Goal: Task Accomplishment & Management: Use online tool/utility

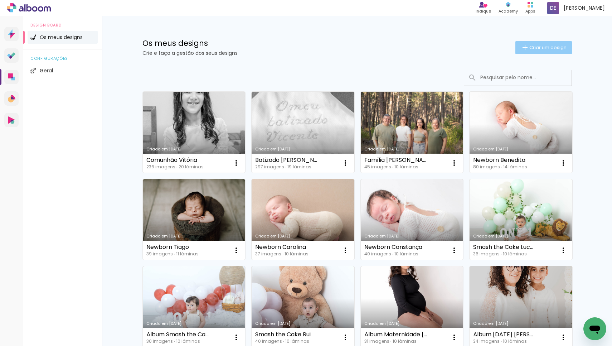
click at [532, 43] on paper-button "Criar um design" at bounding box center [543, 47] width 57 height 13
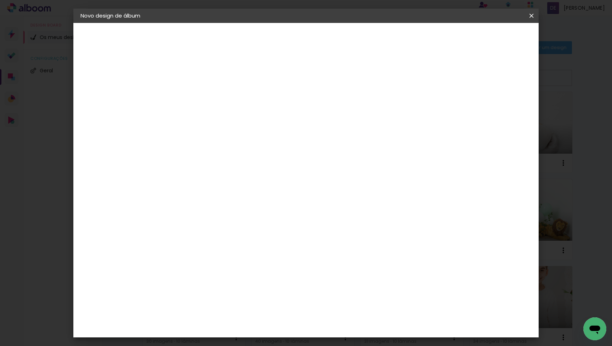
click at [197, 96] on input at bounding box center [197, 96] width 0 height 11
type input "Batizado [PERSON_NAME]"
click at [0, 0] on slot "Avançar" at bounding box center [0, 0] width 0 height 0
click at [240, 154] on paper-item "DreambooksPro" at bounding box center [208, 162] width 63 height 16
click at [0, 0] on slot "Avançar" at bounding box center [0, 0] width 0 height 0
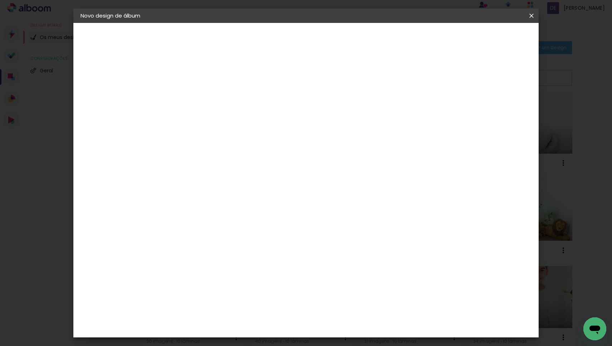
click at [225, 119] on input "text" at bounding box center [211, 124] width 28 height 11
click at [323, 122] on paper-item "Álbum" at bounding box center [352, 119] width 143 height 14
type input "Álbum"
click at [246, 210] on span "30 × 25" at bounding box center [228, 217] width 33 height 15
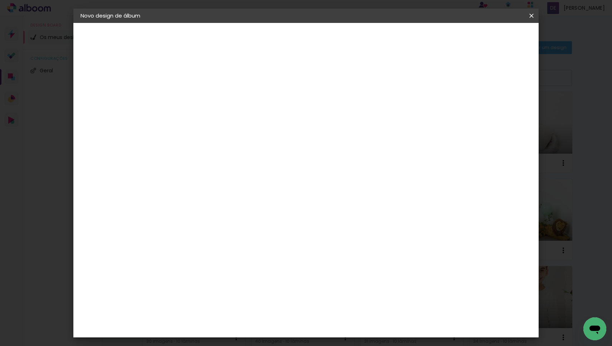
click at [0, 0] on slot "Avançar" at bounding box center [0, 0] width 0 height 0
click at [492, 38] on span "Iniciar design" at bounding box center [475, 37] width 33 height 5
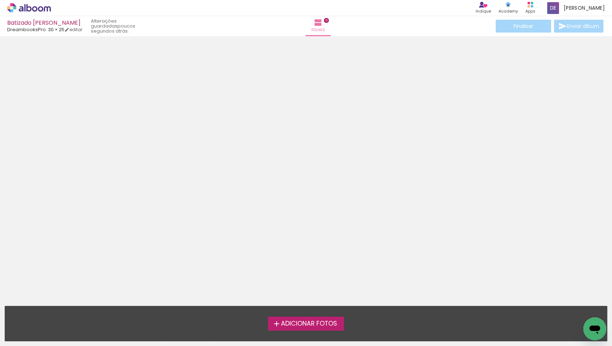
click at [292, 320] on span "Adicionar Fotos" at bounding box center [309, 323] width 56 height 6
click at [0, 0] on input "file" at bounding box center [0, 0] width 0 height 0
click at [316, 320] on span "Adicionar Fotos" at bounding box center [309, 323] width 56 height 6
click at [0, 0] on input "file" at bounding box center [0, 0] width 0 height 0
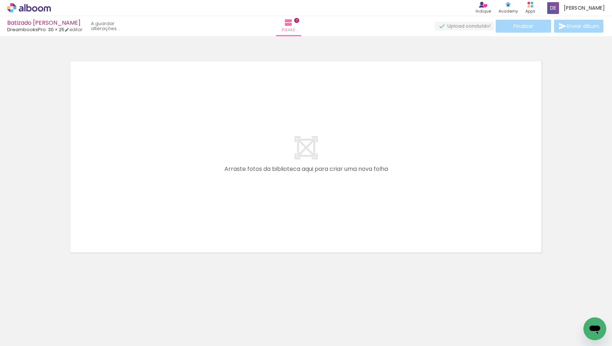
click at [20, 333] on span "Adicionar Fotos" at bounding box center [25, 336] width 21 height 8
click at [0, 0] on input "file" at bounding box center [0, 0] width 0 height 0
click at [15, 337] on iron-icon at bounding box center [10, 341] width 9 height 9
click at [0, 0] on input "file" at bounding box center [0, 0] width 0 height 0
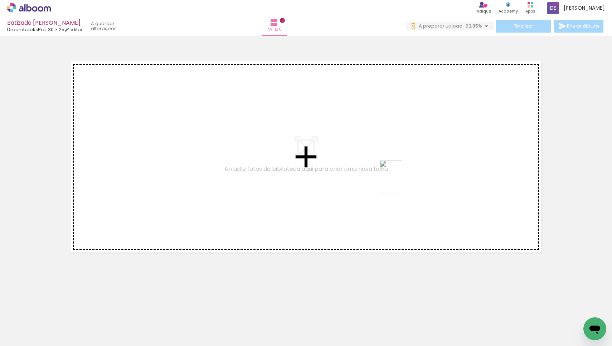
drag, startPoint x: 399, startPoint y: 316, endPoint x: 401, endPoint y: 181, distance: 134.5
click at [401, 181] on quentale-workspace at bounding box center [306, 173] width 612 height 346
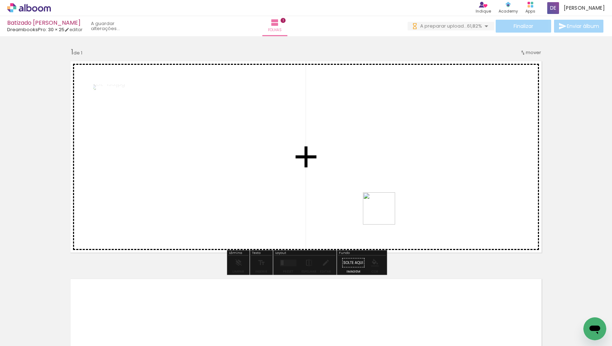
drag, startPoint x: 373, startPoint y: 325, endPoint x: 384, endPoint y: 214, distance: 112.1
click at [384, 214] on quentale-workspace at bounding box center [306, 173] width 612 height 346
drag, startPoint x: 353, startPoint y: 324, endPoint x: 377, endPoint y: 186, distance: 140.1
click at [377, 186] on quentale-workspace at bounding box center [306, 173] width 612 height 346
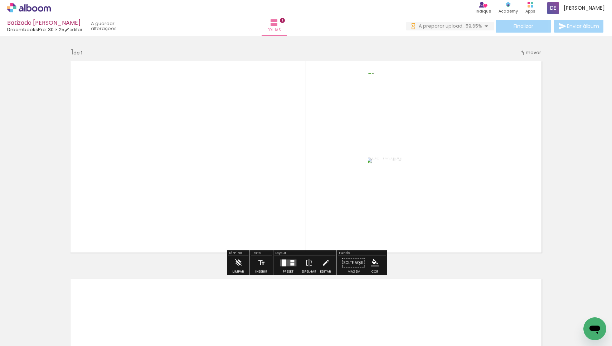
click at [290, 261] on div at bounding box center [292, 260] width 4 height 3
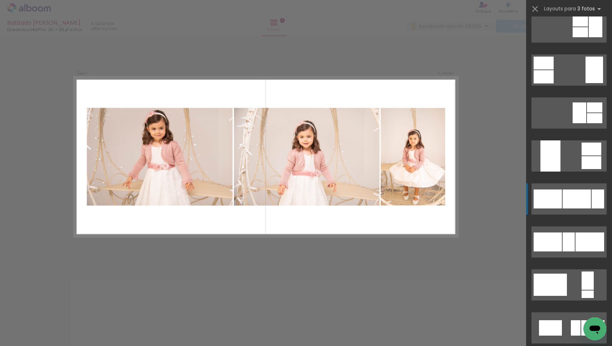
click at [577, 191] on div at bounding box center [576, 198] width 28 height 19
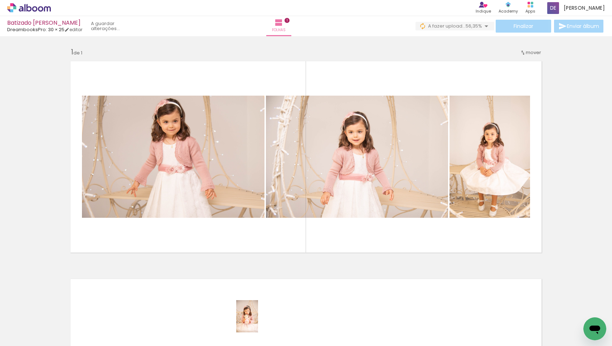
click at [258, 321] on div at bounding box center [253, 321] width 24 height 35
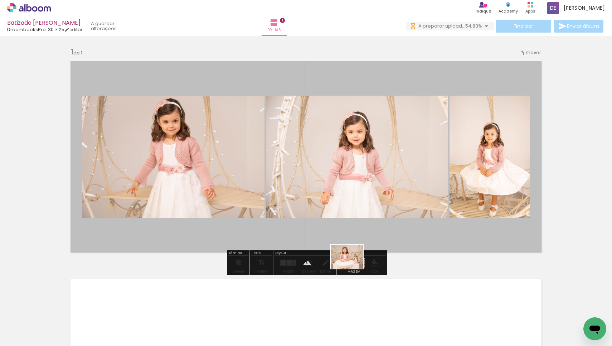
drag, startPoint x: 197, startPoint y: 318, endPoint x: 352, endPoint y: 266, distance: 163.2
click at [352, 266] on quentale-workspace at bounding box center [306, 173] width 612 height 346
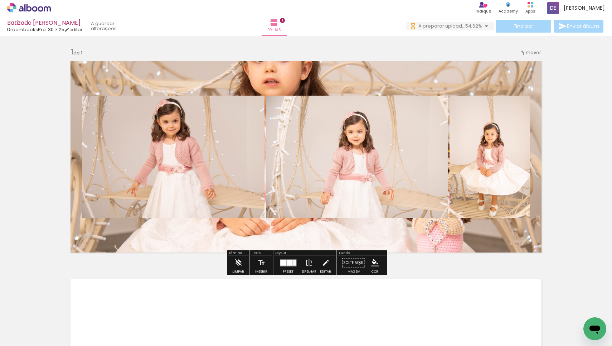
click at [371, 234] on quentale-layouter at bounding box center [305, 157] width 479 height 200
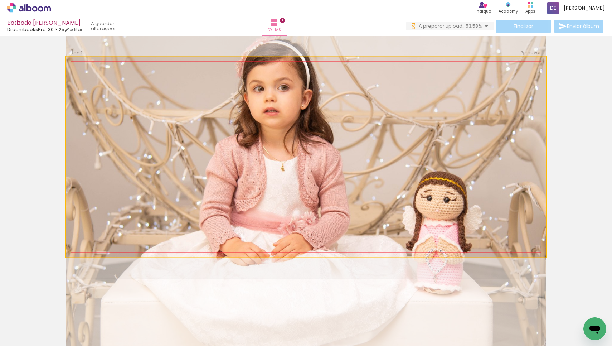
drag, startPoint x: 351, startPoint y: 225, endPoint x: 343, endPoint y: 255, distance: 30.3
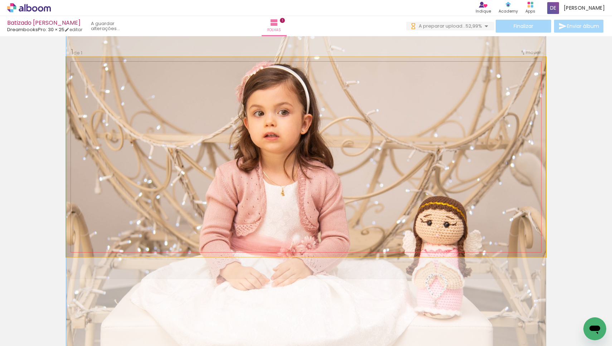
drag, startPoint x: 347, startPoint y: 124, endPoint x: 345, endPoint y: 148, distance: 24.7
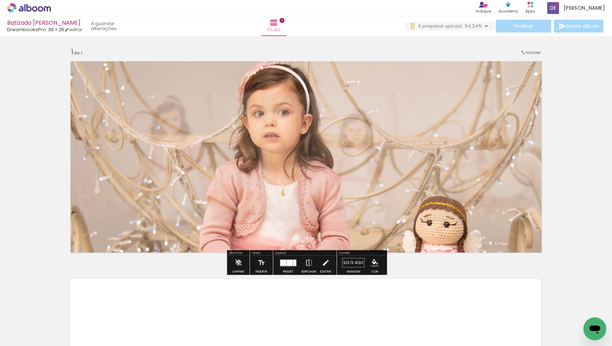
click at [291, 261] on div at bounding box center [290, 262] width 6 height 6
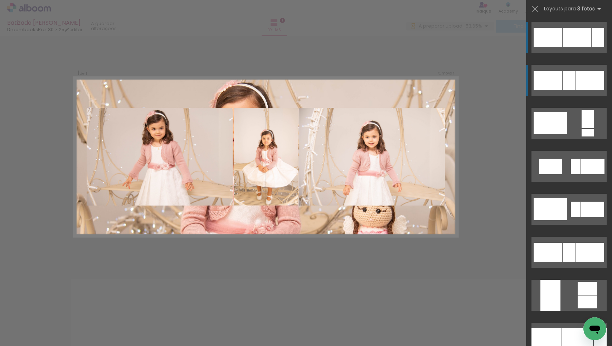
click at [569, 72] on div at bounding box center [568, 80] width 12 height 19
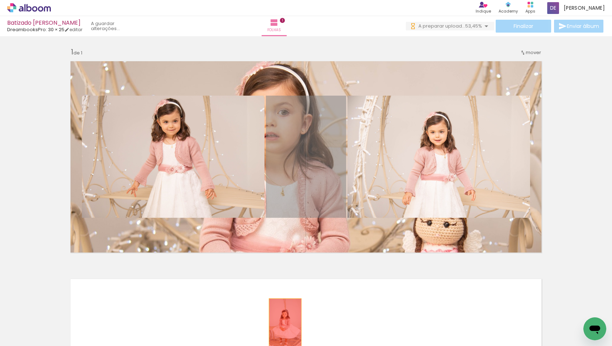
drag, startPoint x: 319, startPoint y: 170, endPoint x: 285, endPoint y: 323, distance: 156.8
click at [285, 323] on quentale-workspace at bounding box center [306, 173] width 612 height 346
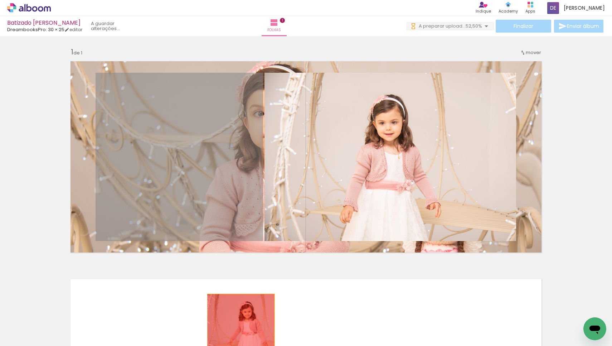
drag, startPoint x: 210, startPoint y: 166, endPoint x: 241, endPoint y: 327, distance: 163.8
click at [241, 327] on quentale-workspace at bounding box center [306, 173] width 612 height 346
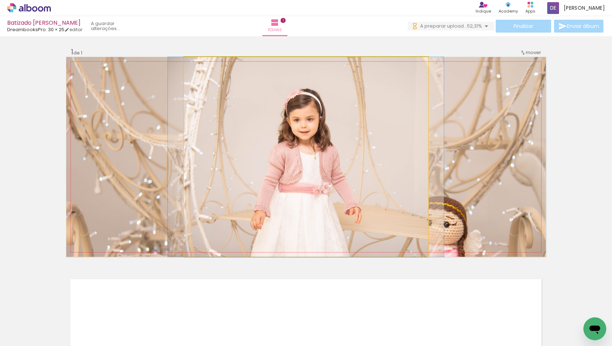
click at [352, 146] on quentale-photo at bounding box center [306, 157] width 244 height 200
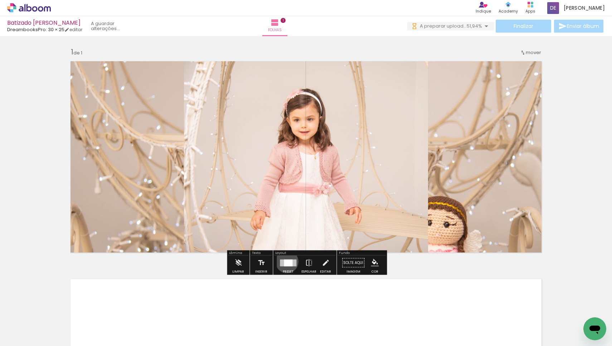
click at [285, 261] on div at bounding box center [288, 262] width 9 height 7
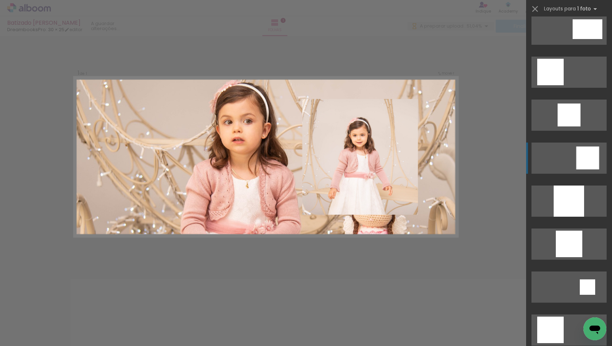
click at [587, 158] on div at bounding box center [587, 157] width 23 height 23
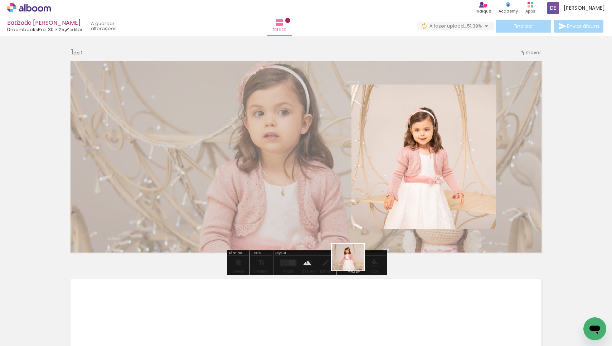
drag, startPoint x: 407, startPoint y: 324, endPoint x: 353, endPoint y: 265, distance: 80.0
click at [353, 265] on quentale-workspace at bounding box center [306, 173] width 612 height 346
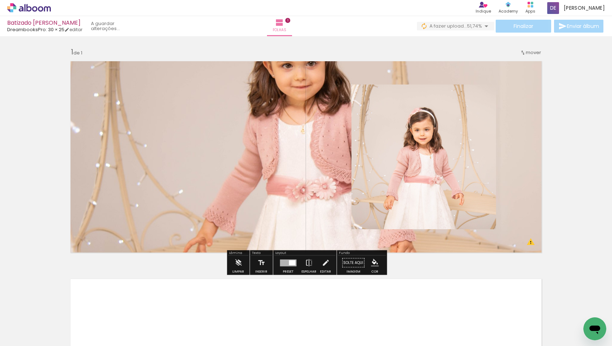
click at [299, 113] on quentale-layouter at bounding box center [305, 157] width 479 height 200
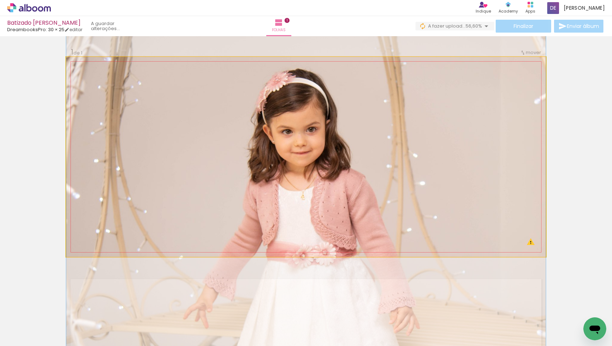
drag, startPoint x: 265, startPoint y: 116, endPoint x: 263, endPoint y: 182, distance: 65.9
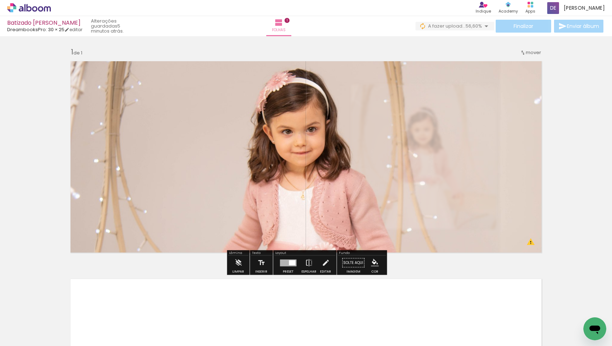
click at [611, 142] on div "Inserir folha 1 de 1 O Designbox precisa de aumentar a sua imagem em 150% para …" at bounding box center [306, 256] width 612 height 435
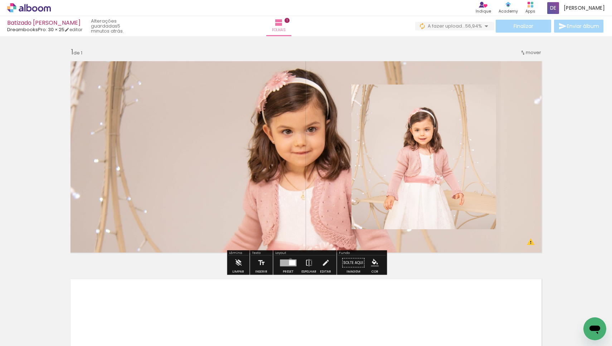
click at [289, 259] on div at bounding box center [288, 262] width 16 height 7
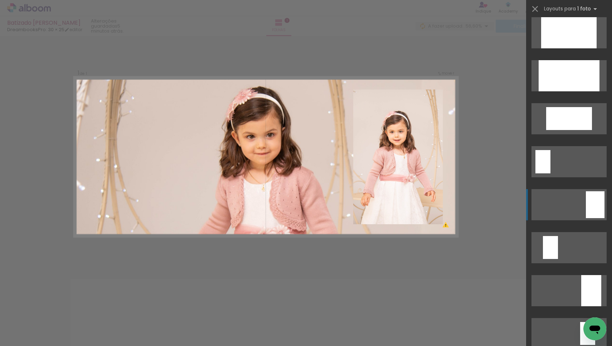
click at [592, 197] on div at bounding box center [595, 204] width 19 height 27
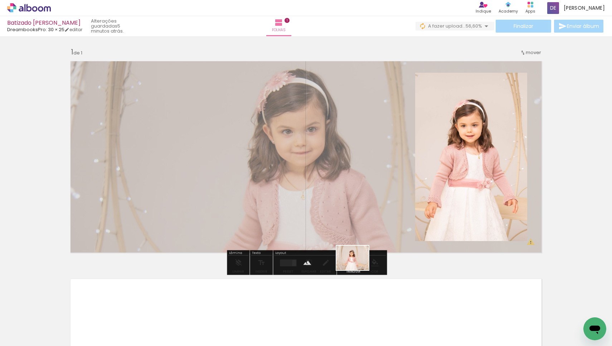
drag, startPoint x: 440, startPoint y: 320, endPoint x: 358, endPoint y: 267, distance: 98.0
click at [358, 267] on quentale-workspace at bounding box center [306, 173] width 612 height 346
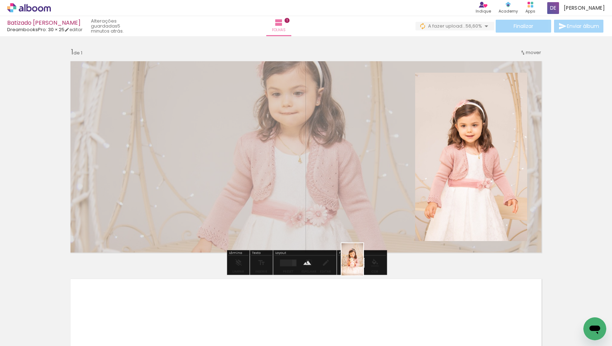
drag, startPoint x: 231, startPoint y: 327, endPoint x: 363, endPoint y: 264, distance: 145.9
click at [363, 264] on quentale-workspace at bounding box center [306, 173] width 612 height 346
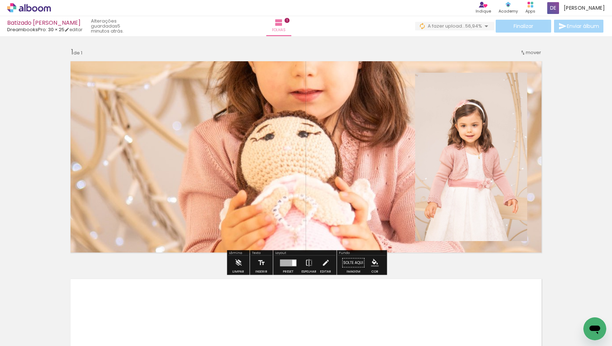
click at [320, 107] on quentale-layouter at bounding box center [305, 157] width 479 height 200
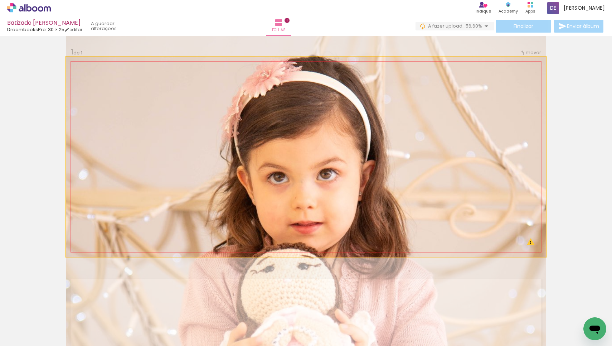
drag, startPoint x: 320, startPoint y: 107, endPoint x: 313, endPoint y: 239, distance: 132.2
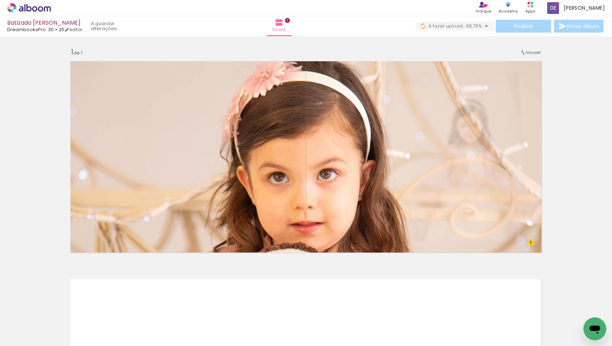
scroll to position [0, 8013]
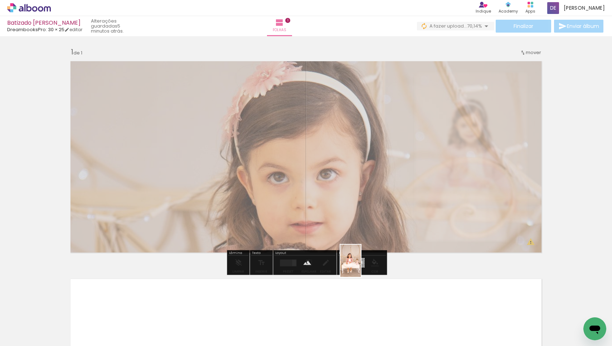
drag, startPoint x: 115, startPoint y: 325, endPoint x: 362, endPoint y: 266, distance: 253.4
click at [362, 266] on quentale-workspace at bounding box center [306, 173] width 612 height 346
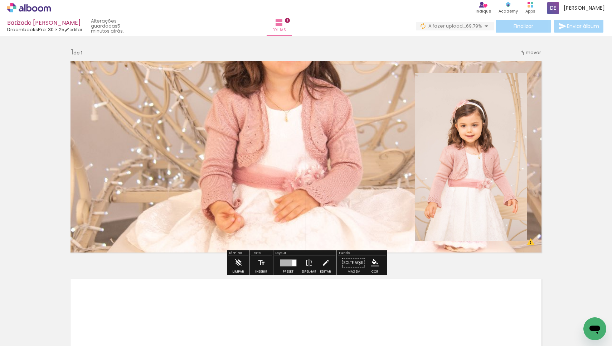
drag, startPoint x: 317, startPoint y: 121, endPoint x: 312, endPoint y: 188, distance: 67.1
click at [312, 188] on quentale-layouter at bounding box center [305, 157] width 479 height 200
click at [325, 153] on quentale-layouter at bounding box center [305, 157] width 479 height 200
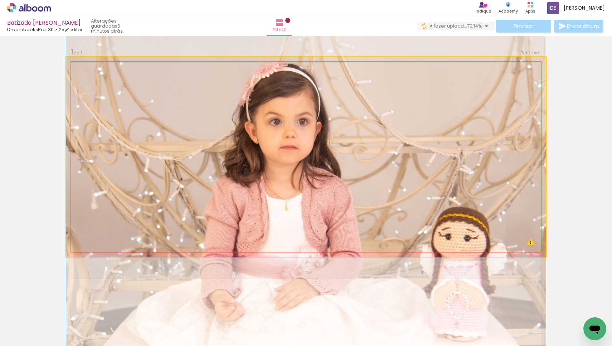
drag, startPoint x: 325, startPoint y: 153, endPoint x: 318, endPoint y: 242, distance: 88.9
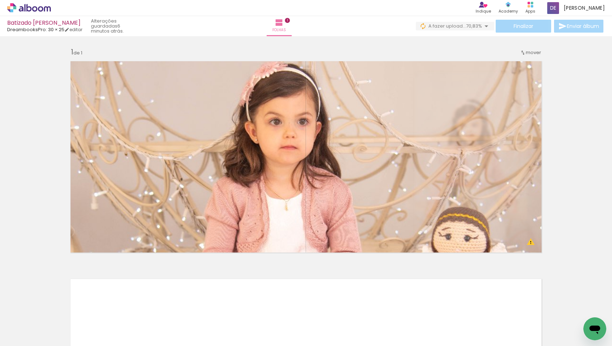
scroll to position [0, 8079]
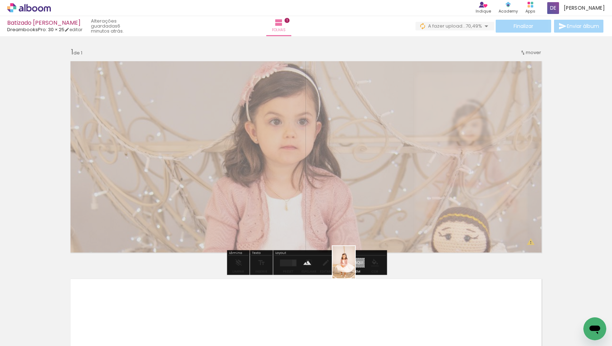
drag, startPoint x: 289, startPoint y: 323, endPoint x: 354, endPoint y: 267, distance: 85.8
click at [354, 267] on quentale-workspace at bounding box center [306, 173] width 612 height 346
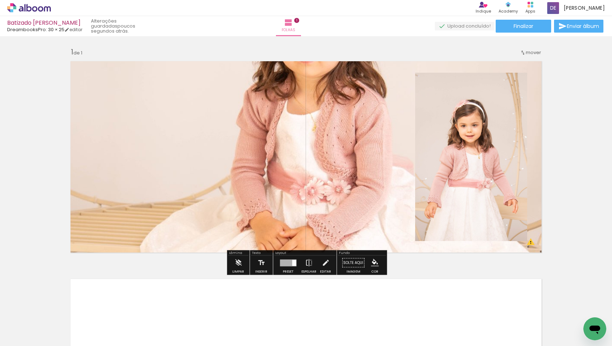
click at [313, 149] on quentale-layouter at bounding box center [305, 157] width 479 height 200
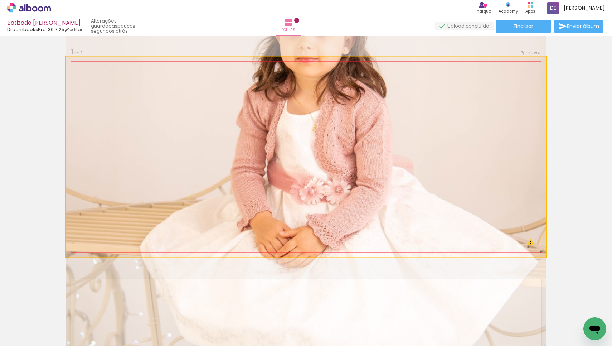
click at [334, 104] on quentale-photo at bounding box center [305, 157] width 479 height 200
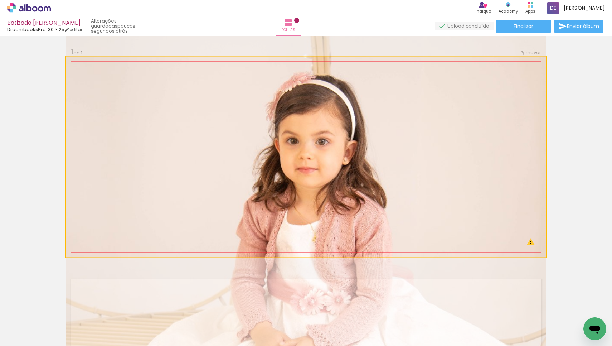
drag, startPoint x: 334, startPoint y: 104, endPoint x: 329, endPoint y: 215, distance: 110.3
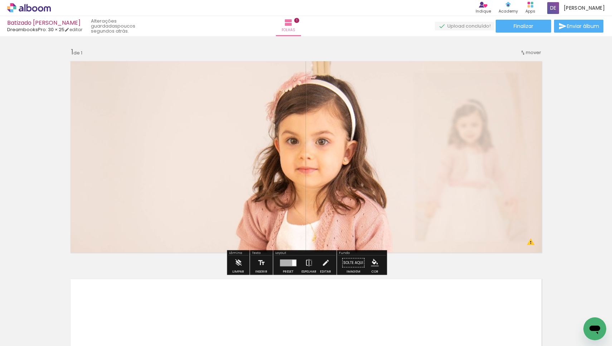
click at [285, 268] on div at bounding box center [287, 262] width 19 height 14
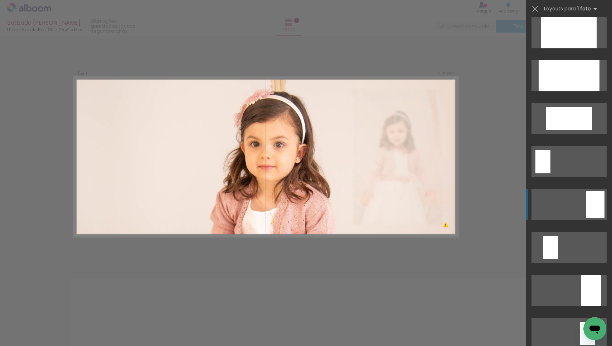
scroll to position [1159, 0]
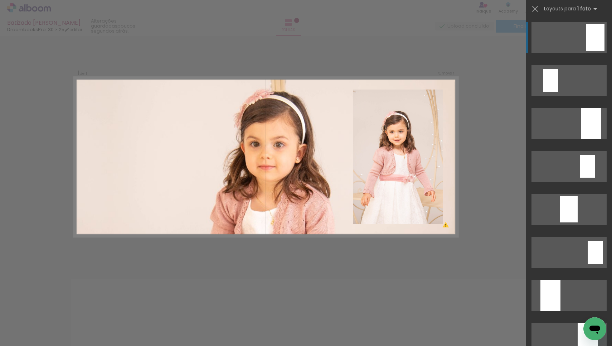
click at [475, 68] on div "Confirmar Cancelar" at bounding box center [306, 262] width 612 height 452
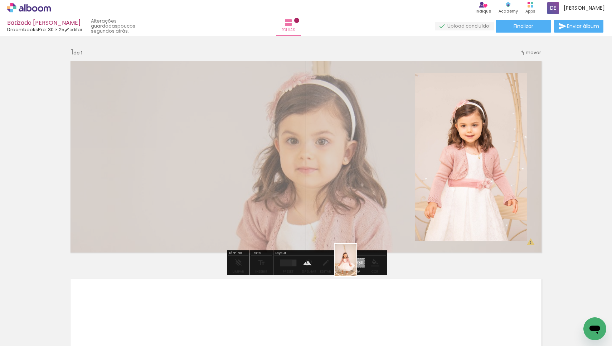
drag, startPoint x: 329, startPoint y: 323, endPoint x: 356, endPoint y: 265, distance: 64.0
click at [356, 265] on quentale-workspace at bounding box center [306, 173] width 612 height 346
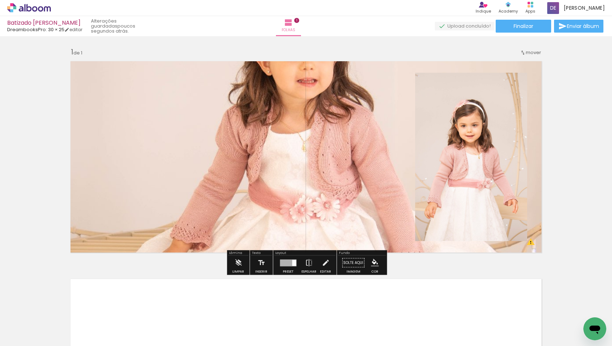
click at [338, 129] on quentale-layouter at bounding box center [305, 157] width 479 height 200
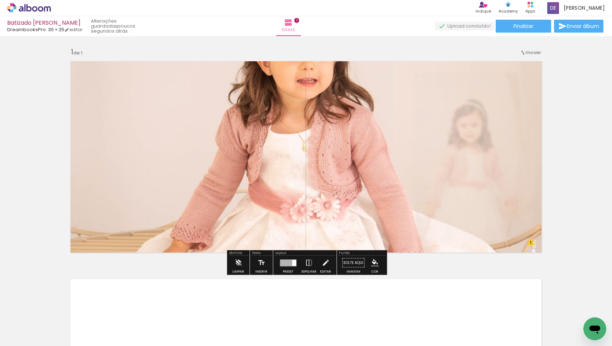
click at [338, 129] on quentale-photo at bounding box center [305, 157] width 479 height 200
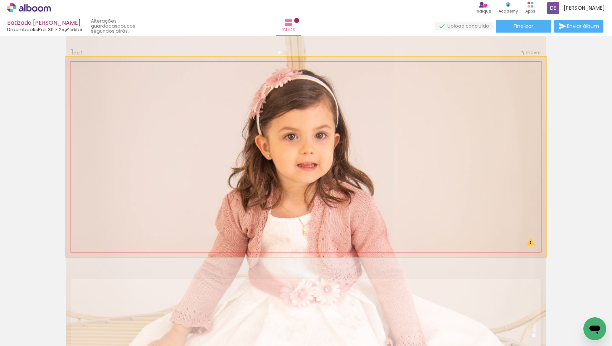
drag, startPoint x: 333, startPoint y: 116, endPoint x: 329, endPoint y: 200, distance: 84.2
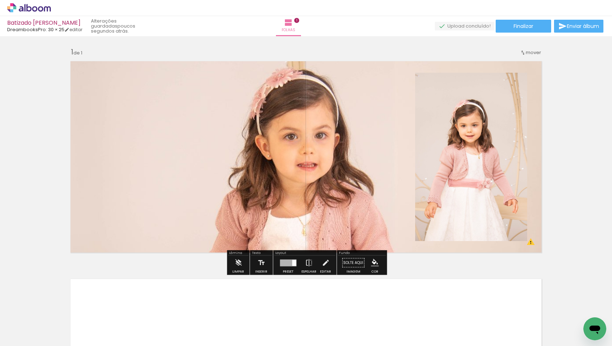
click at [355, 168] on quentale-layouter at bounding box center [305, 157] width 479 height 200
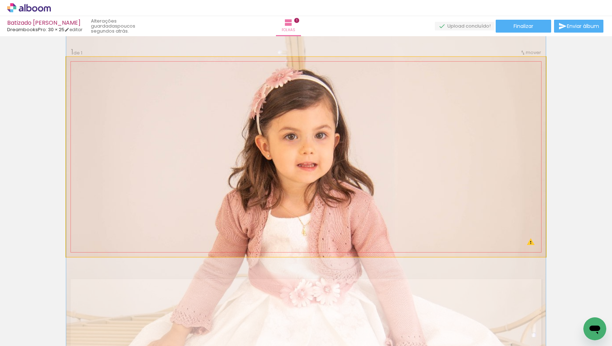
click at [355, 168] on quentale-photo at bounding box center [305, 157] width 479 height 200
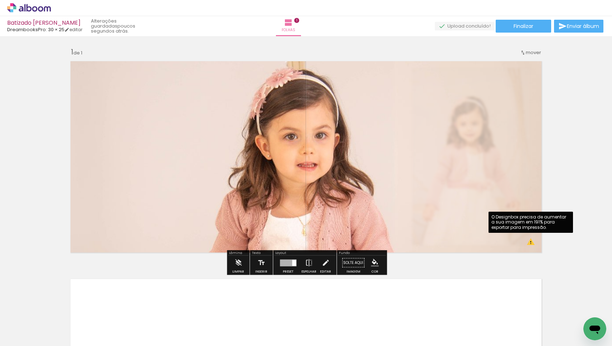
click at [531, 245] on quentale-photo at bounding box center [305, 157] width 479 height 200
click at [531, 241] on quentale-photo at bounding box center [305, 157] width 479 height 200
click at [402, 115] on quentale-photo at bounding box center [305, 157] width 479 height 200
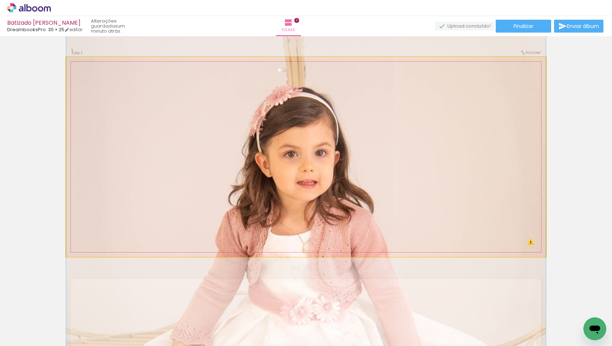
drag, startPoint x: 402, startPoint y: 115, endPoint x: 376, endPoint y: 132, distance: 31.5
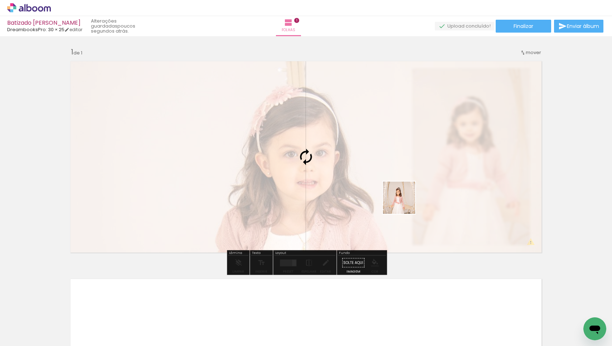
drag, startPoint x: 404, startPoint y: 322, endPoint x: 405, endPoint y: 162, distance: 160.3
click at [405, 162] on quentale-workspace at bounding box center [306, 173] width 612 height 346
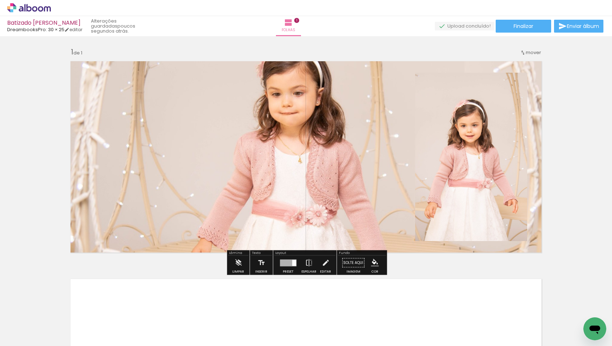
click at [361, 213] on quentale-layouter at bounding box center [305, 157] width 479 height 200
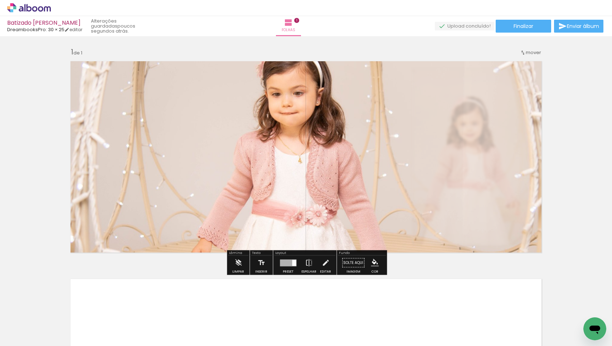
click at [447, 270] on div "Inserir folha 1 de 1" at bounding box center [306, 256] width 612 height 435
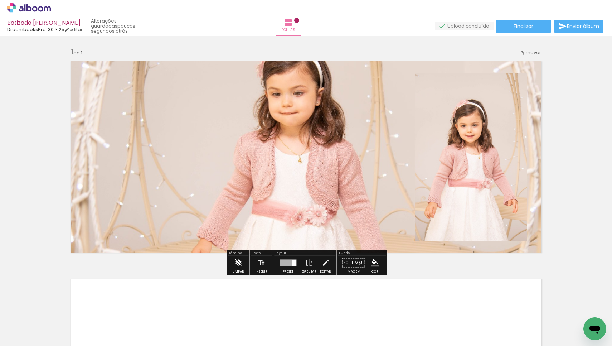
click at [239, 259] on iron-icon at bounding box center [238, 262] width 8 height 14
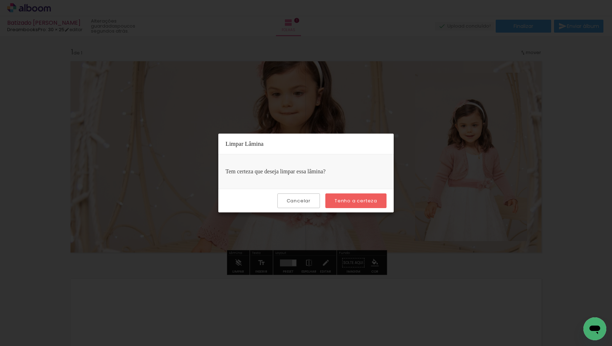
click at [0, 0] on slot "Tenho a certeza" at bounding box center [0, 0] width 0 height 0
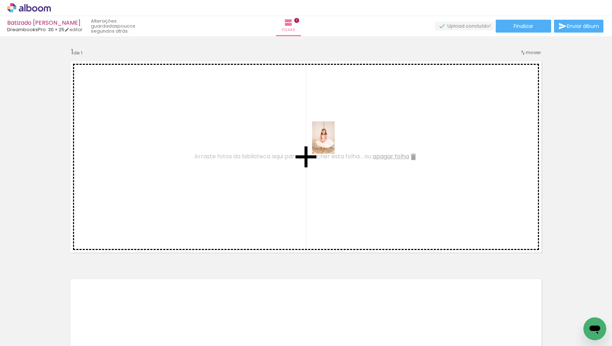
drag, startPoint x: 248, startPoint y: 326, endPoint x: 333, endPoint y: 143, distance: 202.3
click at [333, 143] on quentale-workspace at bounding box center [306, 173] width 612 height 346
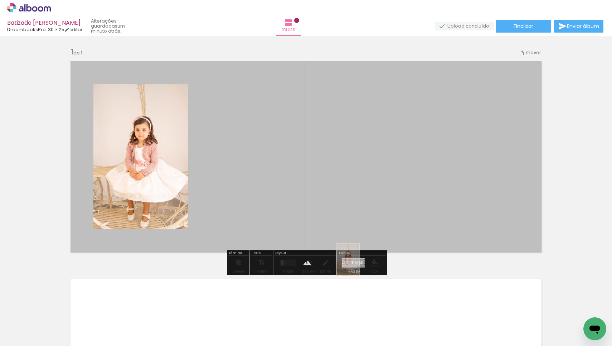
drag, startPoint x: 234, startPoint y: 327, endPoint x: 355, endPoint y: 266, distance: 135.3
click at [355, 266] on quentale-workspace at bounding box center [306, 173] width 612 height 346
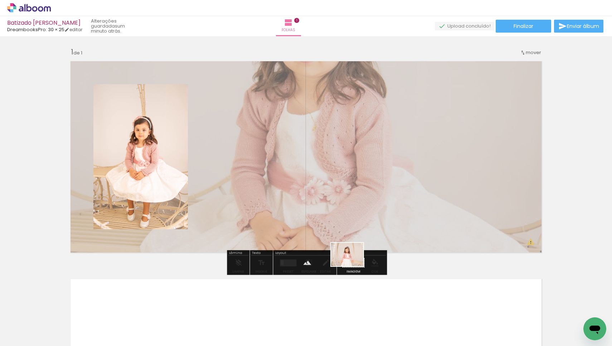
drag, startPoint x: 432, startPoint y: 320, endPoint x: 352, endPoint y: 264, distance: 97.6
click at [352, 264] on quentale-workspace at bounding box center [306, 173] width 612 height 346
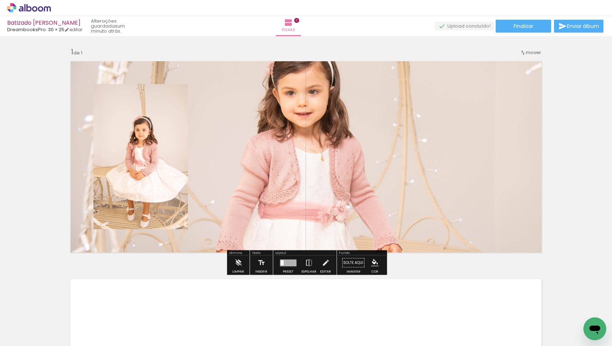
click at [338, 115] on quentale-layouter at bounding box center [305, 157] width 479 height 200
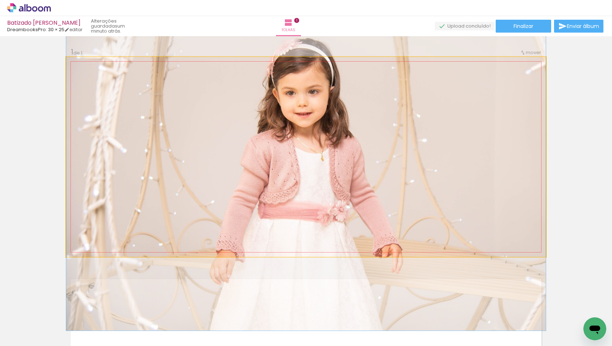
click at [338, 115] on quentale-photo at bounding box center [305, 157] width 479 height 200
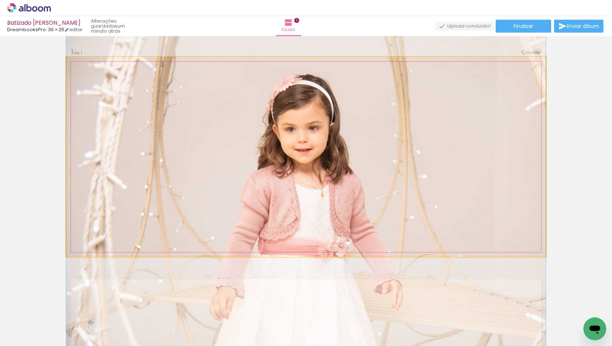
drag, startPoint x: 338, startPoint y: 115, endPoint x: 341, endPoint y: 151, distance: 35.6
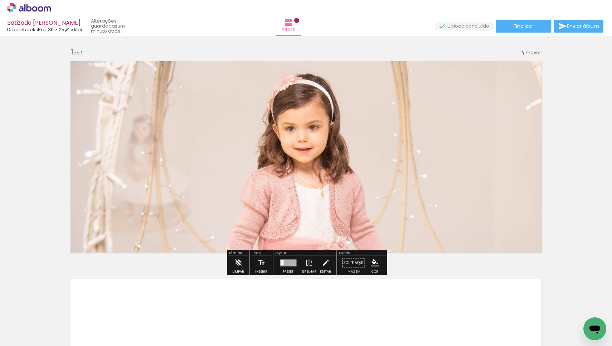
click at [564, 174] on div "Inserir folha 1 de 1" at bounding box center [306, 256] width 612 height 435
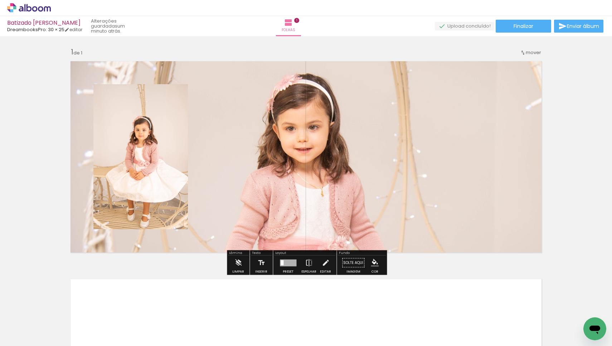
click at [146, 187] on quentale-photo at bounding box center [140, 156] width 94 height 145
click at [250, 135] on quentale-layouter at bounding box center [305, 157] width 479 height 200
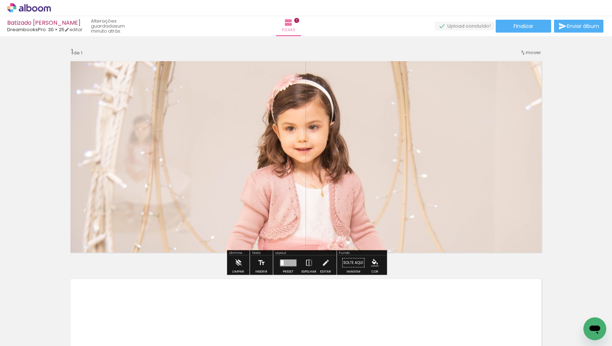
click at [289, 119] on quentale-photo at bounding box center [305, 157] width 479 height 200
click at [181, 158] on quentale-photo at bounding box center [305, 157] width 479 height 200
click at [288, 263] on div at bounding box center [288, 262] width 16 height 7
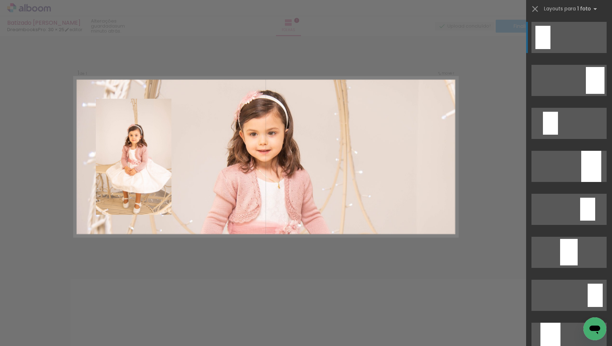
click at [551, 36] on quentale-layouter at bounding box center [568, 37] width 75 height 31
click at [546, 42] on div at bounding box center [542, 37] width 15 height 23
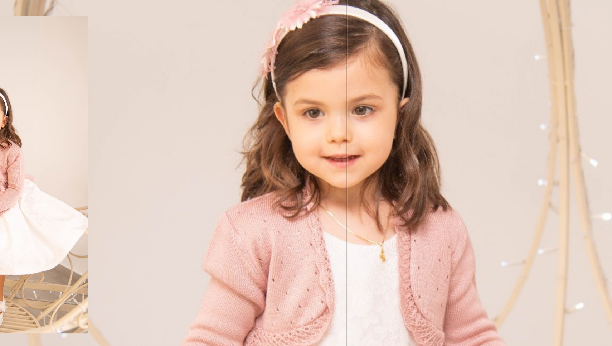
scroll to position [0, 0]
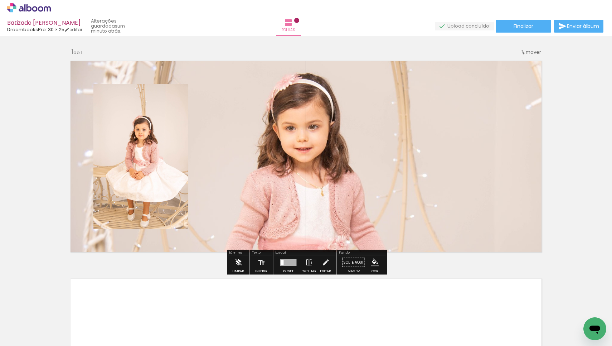
click at [239, 264] on iron-icon at bounding box center [238, 262] width 8 height 14
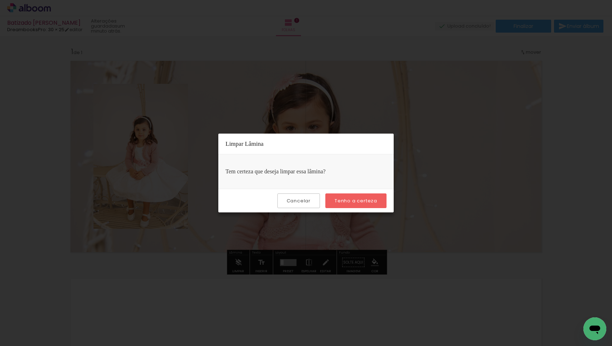
click at [0, 0] on slot "Tenho a certeza" at bounding box center [0, 0] width 0 height 0
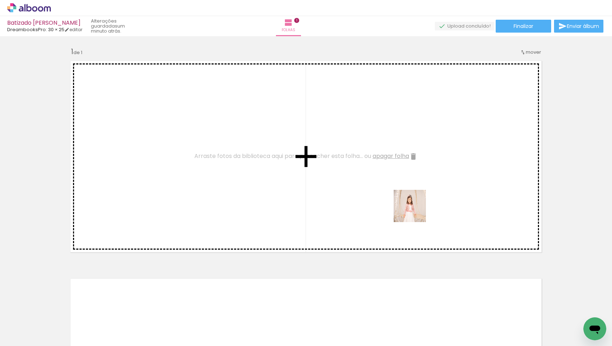
drag, startPoint x: 454, startPoint y: 326, endPoint x: 415, endPoint y: 211, distance: 121.6
click at [415, 211] on quentale-workspace at bounding box center [306, 173] width 612 height 346
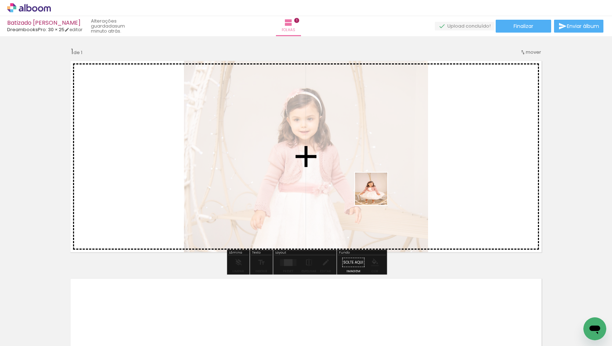
drag, startPoint x: 276, startPoint y: 328, endPoint x: 429, endPoint y: 164, distance: 224.5
click at [429, 164] on quentale-workspace at bounding box center [306, 173] width 612 height 346
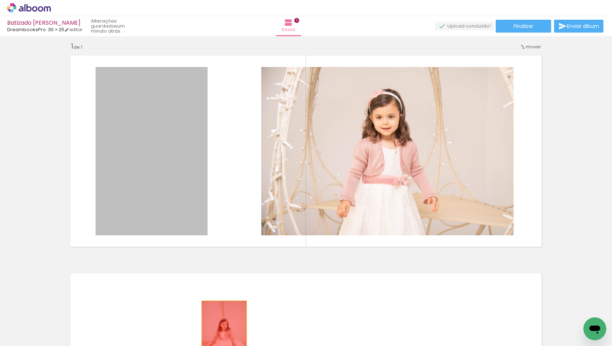
scroll to position [9, 0]
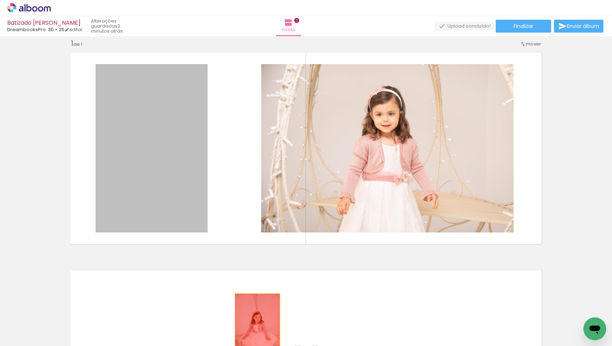
drag, startPoint x: 180, startPoint y: 201, endPoint x: 257, endPoint y: 335, distance: 154.6
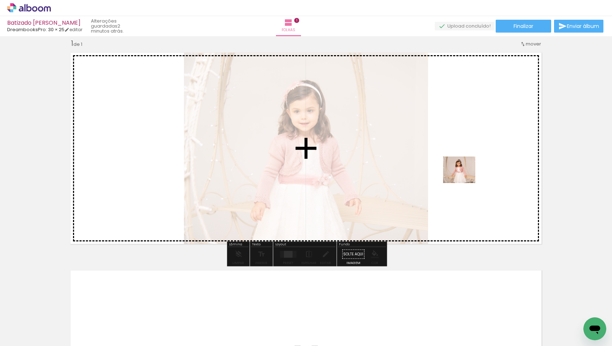
drag, startPoint x: 360, startPoint y: 321, endPoint x: 464, endPoint y: 178, distance: 177.1
click at [464, 178] on quentale-workspace at bounding box center [306, 173] width 612 height 346
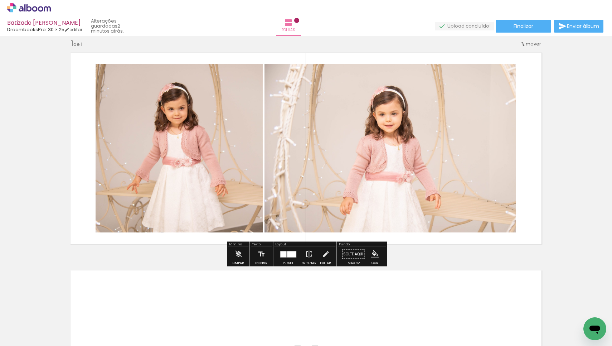
click at [292, 252] on div at bounding box center [291, 254] width 9 height 6
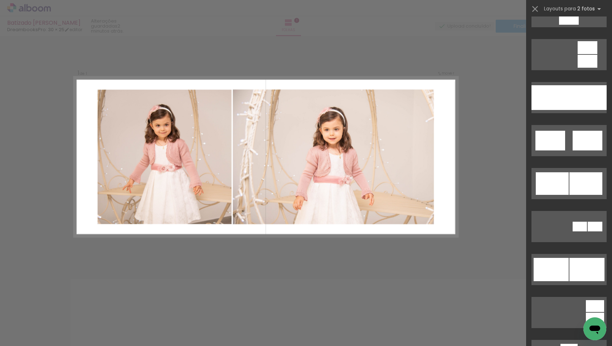
scroll to position [403, 0]
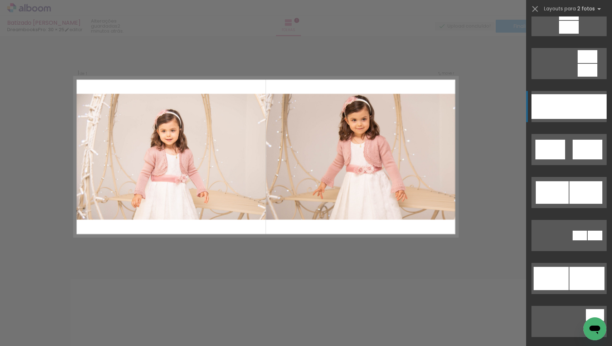
click at [576, 98] on div at bounding box center [588, 106] width 38 height 25
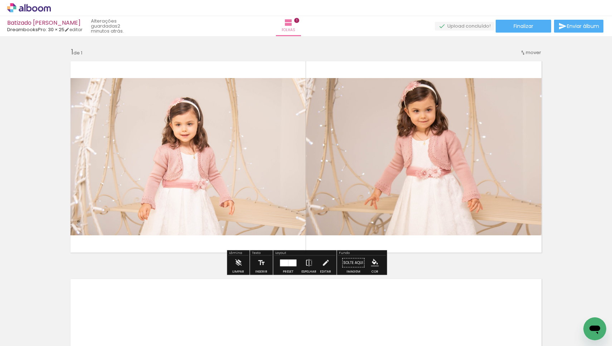
click at [294, 259] on div at bounding box center [292, 262] width 8 height 7
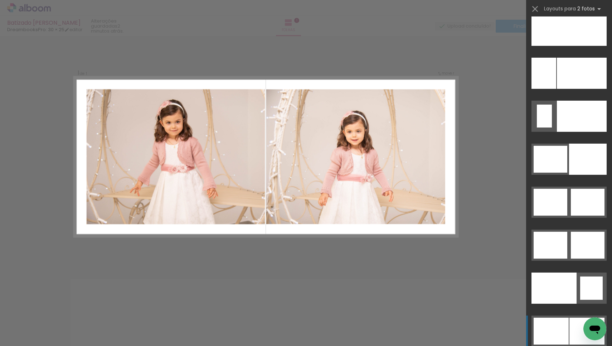
scroll to position [3398, 0]
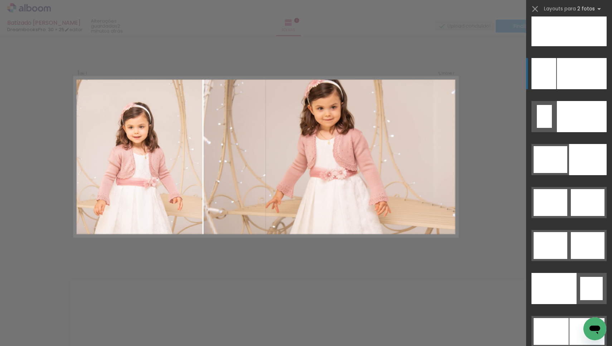
click at [554, 68] on div at bounding box center [543, 73] width 25 height 31
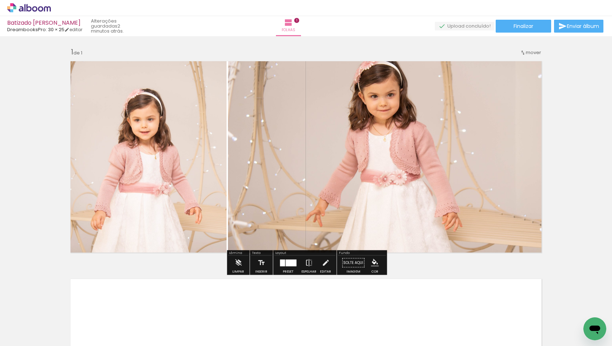
click at [376, 123] on quentale-photo at bounding box center [387, 157] width 318 height 200
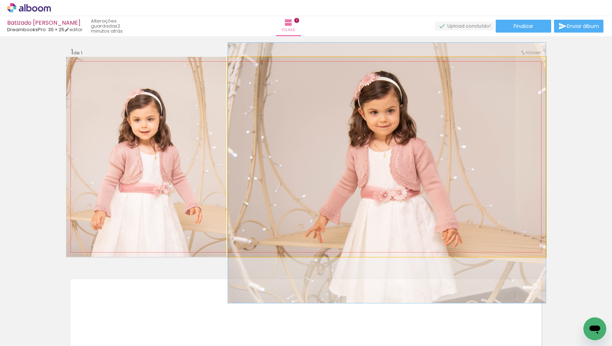
drag, startPoint x: 384, startPoint y: 113, endPoint x: 385, endPoint y: 129, distance: 16.1
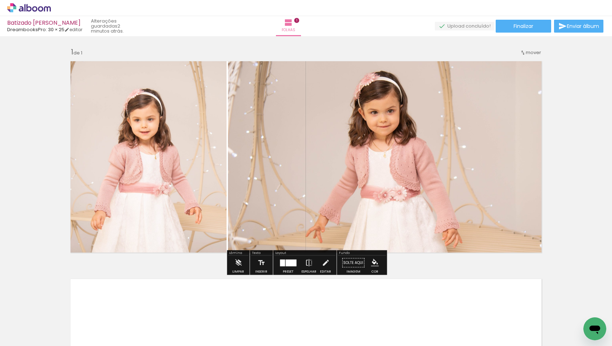
click at [563, 107] on div "Inserir folha 1 de 1" at bounding box center [306, 256] width 612 height 435
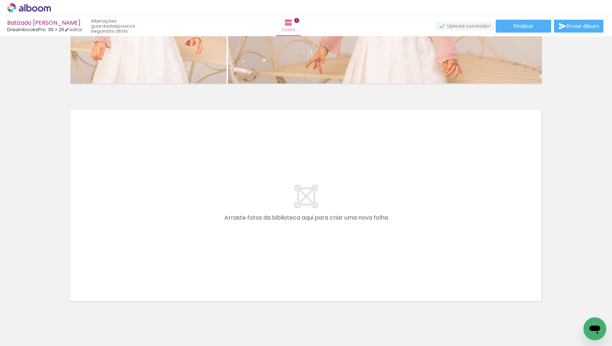
scroll to position [0, 0]
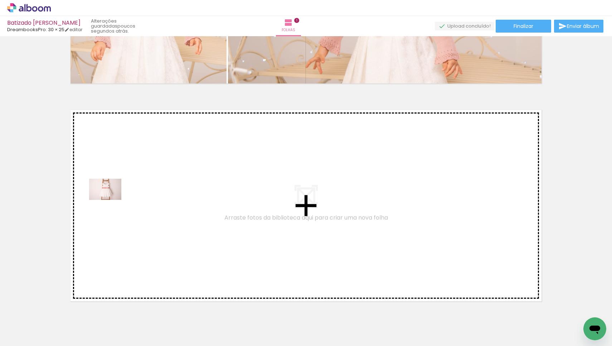
drag, startPoint x: 78, startPoint y: 323, endPoint x: 111, endPoint y: 200, distance: 127.5
click at [111, 200] on quentale-workspace at bounding box center [306, 173] width 612 height 346
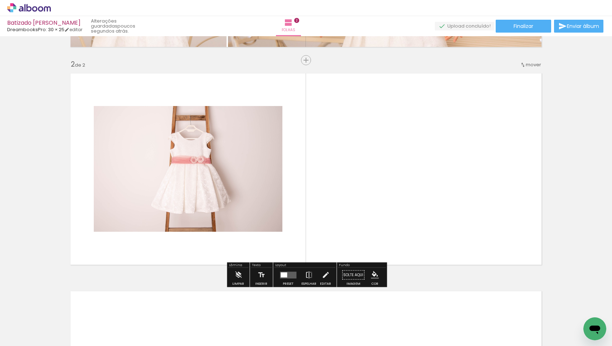
scroll to position [206, 0]
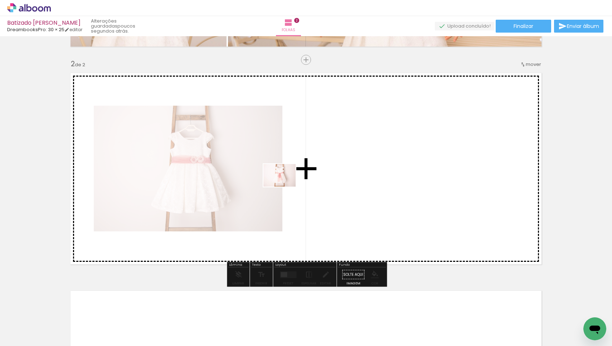
drag, startPoint x: 156, startPoint y: 319, endPoint x: 285, endPoint y: 185, distance: 185.9
click at [285, 185] on quentale-workspace at bounding box center [306, 173] width 612 height 346
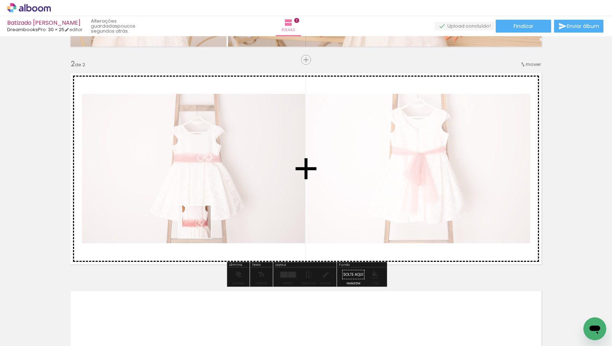
drag, startPoint x: 109, startPoint y: 329, endPoint x: 200, endPoint y: 227, distance: 137.1
click at [200, 227] on quentale-workspace at bounding box center [306, 173] width 612 height 346
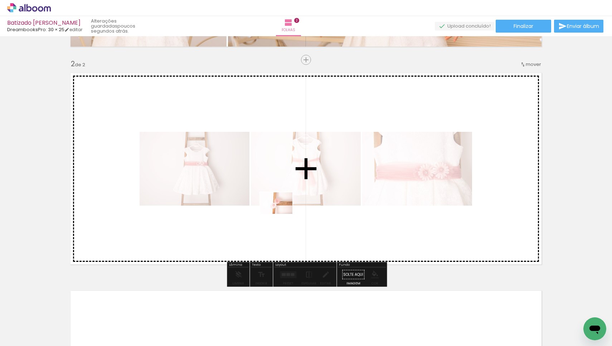
drag, startPoint x: 198, startPoint y: 329, endPoint x: 282, endPoint y: 214, distance: 142.2
click at [282, 214] on quentale-workspace at bounding box center [306, 173] width 612 height 346
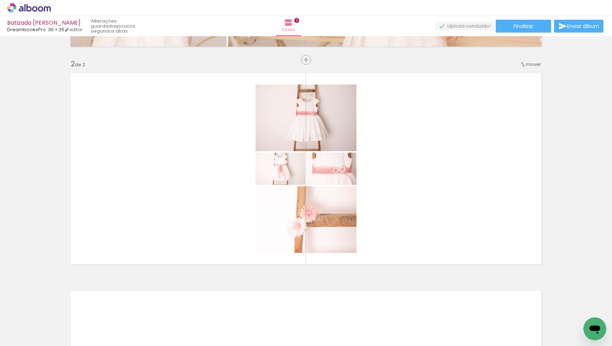
scroll to position [0, 18]
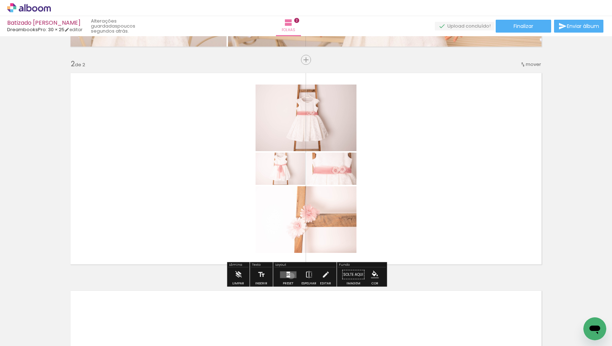
click at [289, 275] on quentale-layouter at bounding box center [288, 274] width 16 height 7
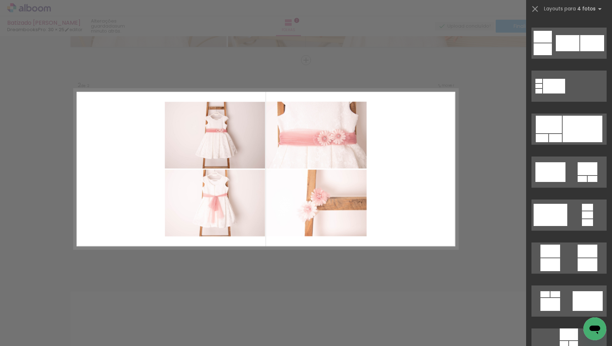
scroll to position [1974, 0]
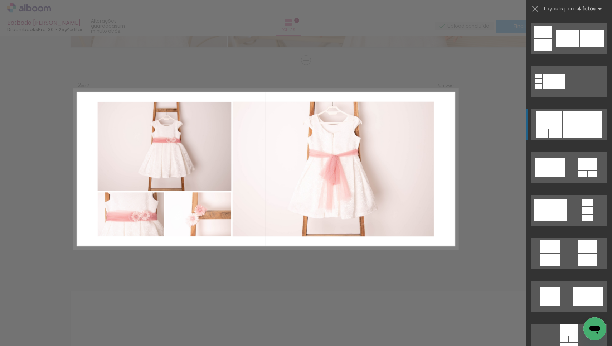
click at [580, 130] on div at bounding box center [582, 124] width 40 height 26
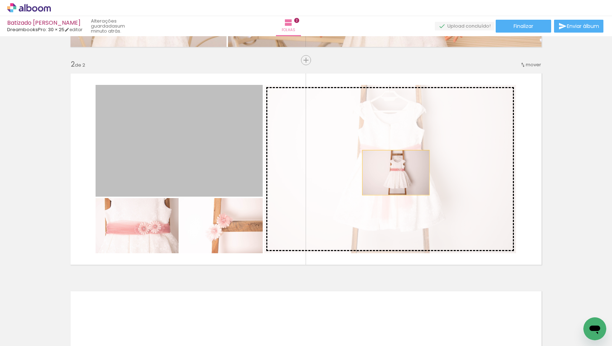
drag, startPoint x: 197, startPoint y: 148, endPoint x: 398, endPoint y: 167, distance: 201.6
click at [0, 0] on slot at bounding box center [0, 0] width 0 height 0
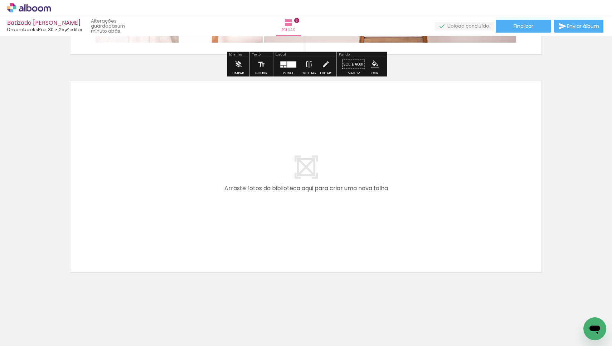
scroll to position [416, 0]
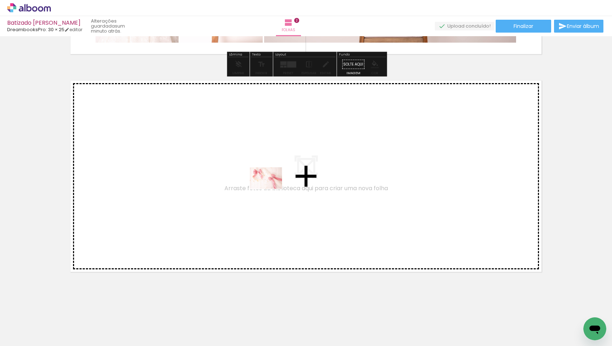
drag, startPoint x: 256, startPoint y: 317, endPoint x: 271, endPoint y: 189, distance: 128.9
click at [271, 189] on quentale-workspace at bounding box center [306, 173] width 612 height 346
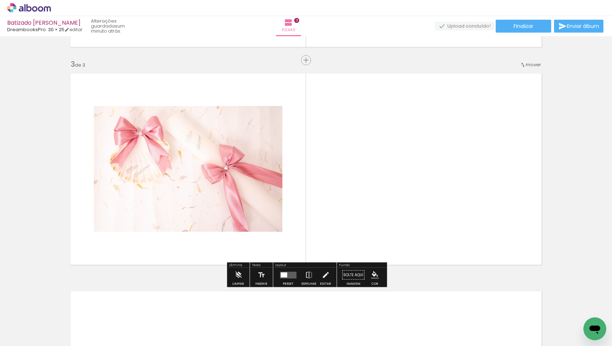
scroll to position [423, 0]
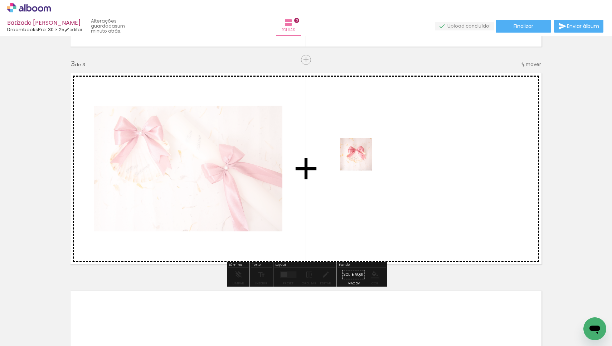
drag, startPoint x: 300, startPoint y: 324, endPoint x: 364, endPoint y: 156, distance: 180.0
click at [364, 156] on quentale-workspace at bounding box center [306, 173] width 612 height 346
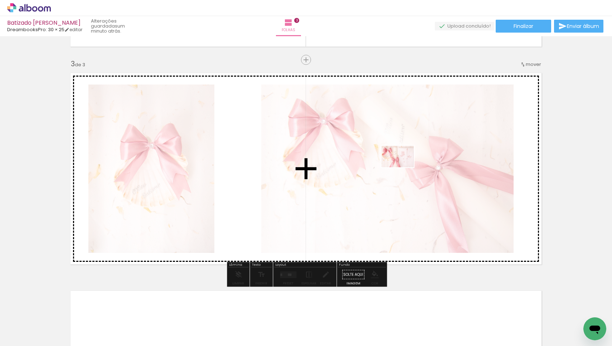
drag, startPoint x: 373, startPoint y: 319, endPoint x: 403, endPoint y: 167, distance: 154.6
click at [403, 167] on quentale-workspace at bounding box center [306, 173] width 612 height 346
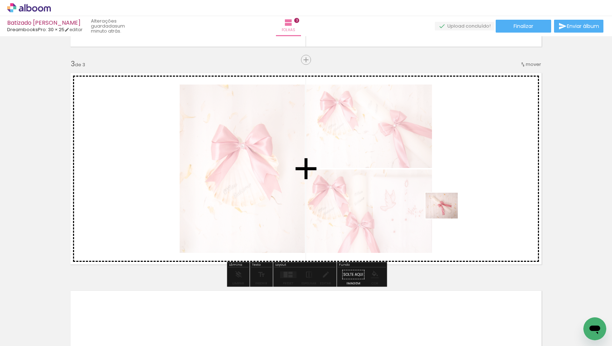
drag, startPoint x: 337, startPoint y: 326, endPoint x: 447, endPoint y: 214, distance: 157.1
click at [447, 214] on quentale-workspace at bounding box center [306, 173] width 612 height 346
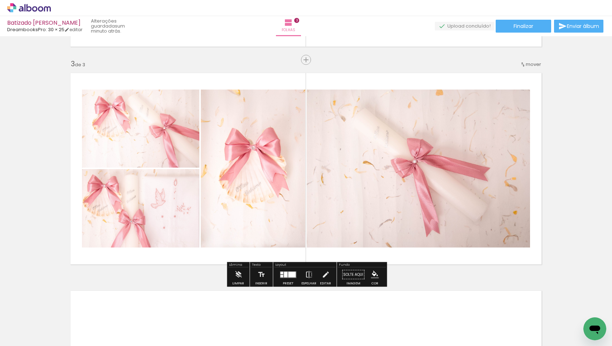
scroll to position [0, 0]
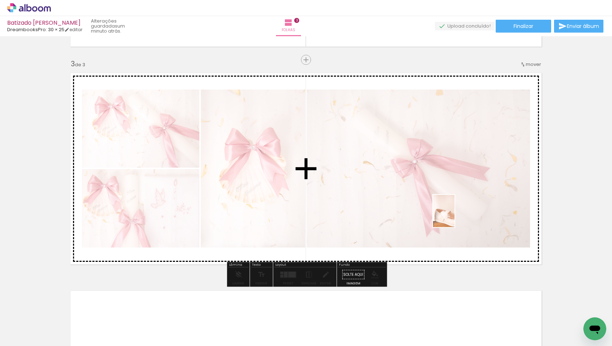
drag, startPoint x: 455, startPoint y: 317, endPoint x: 454, endPoint y: 216, distance: 101.2
click at [454, 216] on quentale-workspace at bounding box center [306, 173] width 612 height 346
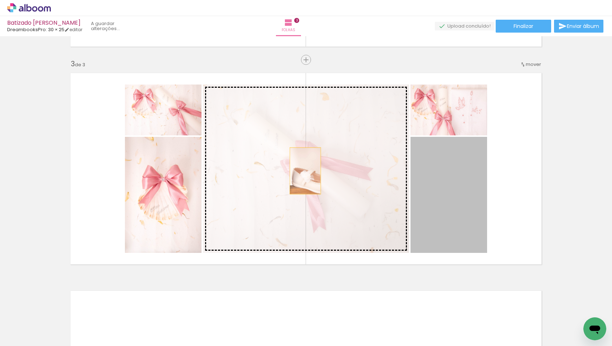
drag, startPoint x: 455, startPoint y: 199, endPoint x: 305, endPoint y: 171, distance: 152.6
click at [0, 0] on slot at bounding box center [0, 0] width 0 height 0
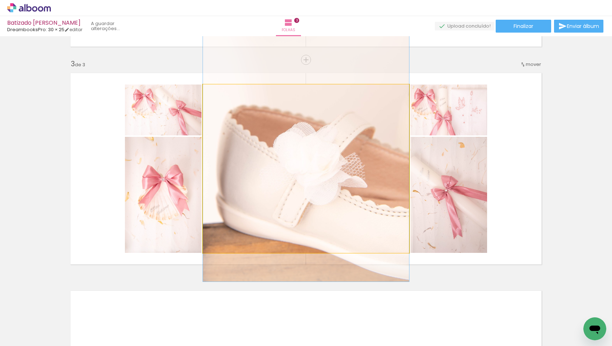
drag, startPoint x: 304, startPoint y: 202, endPoint x: 308, endPoint y: 160, distance: 42.3
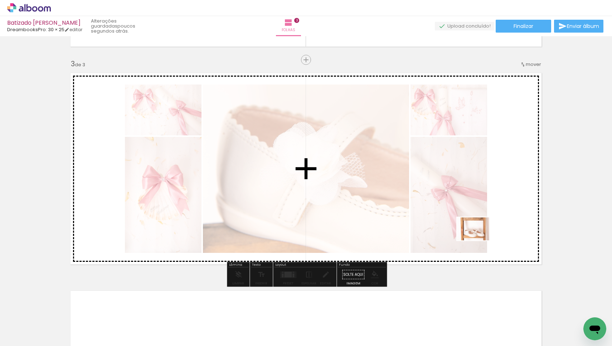
drag, startPoint x: 422, startPoint y: 322, endPoint x: 478, endPoint y: 239, distance: 100.3
click at [478, 239] on quentale-workspace at bounding box center [306, 173] width 612 height 346
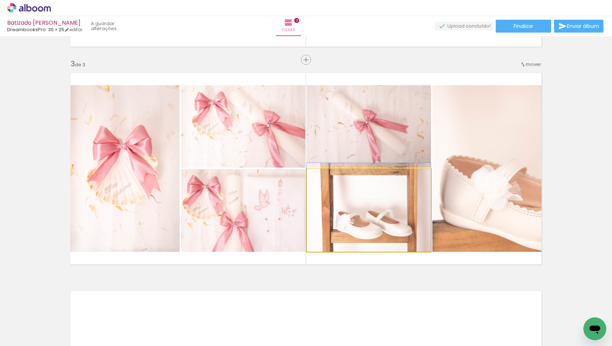
drag, startPoint x: 373, startPoint y: 205, endPoint x: 373, endPoint y: 197, distance: 7.9
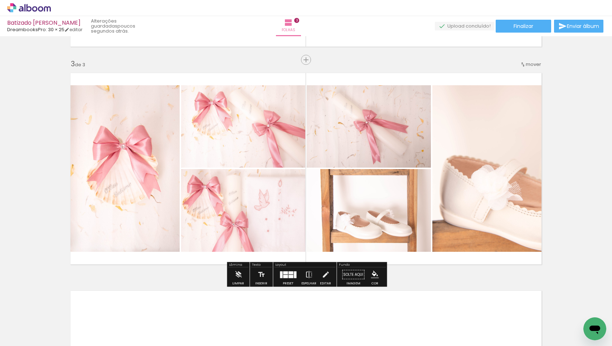
click at [420, 279] on div "Inserir folha 1 de 3 Inserir folha 2 de 3 Inserir folha 3 de 3" at bounding box center [306, 50] width 612 height 870
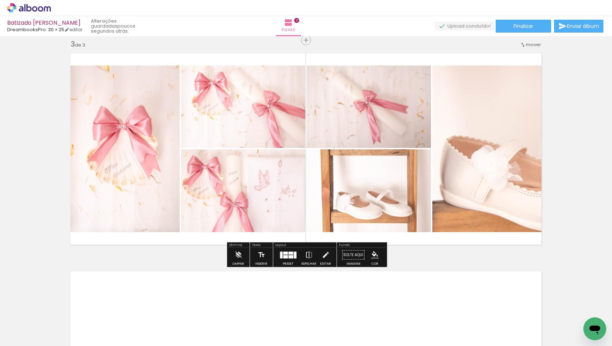
scroll to position [445, 0]
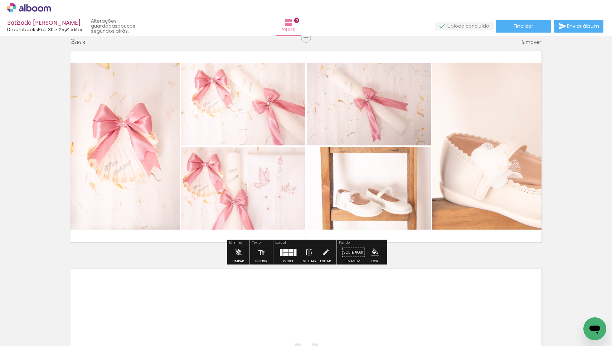
click at [289, 251] on div at bounding box center [290, 250] width 5 height 3
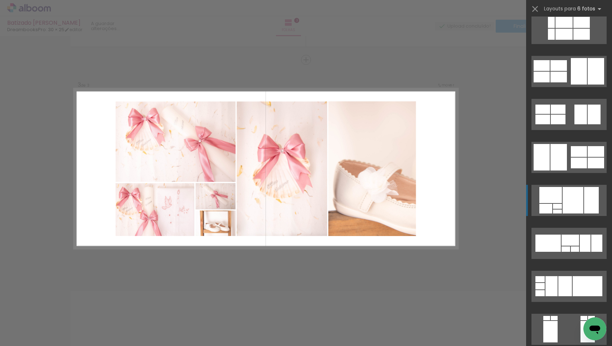
scroll to position [966, 0]
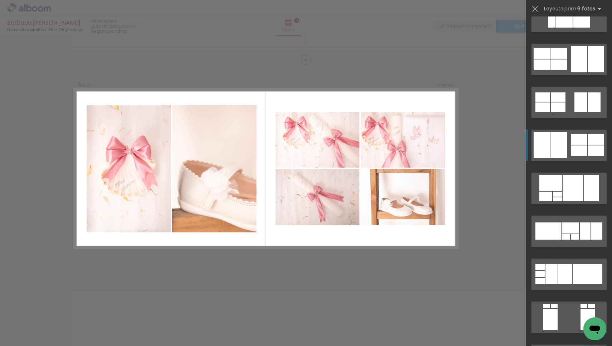
click at [581, 140] on div at bounding box center [579, 139] width 16 height 11
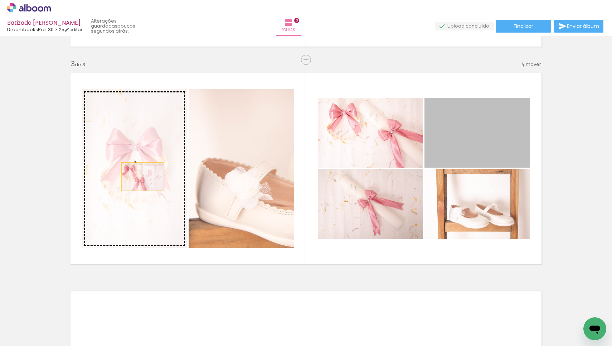
drag, startPoint x: 492, startPoint y: 135, endPoint x: 141, endPoint y: 176, distance: 353.3
click at [0, 0] on slot at bounding box center [0, 0] width 0 height 0
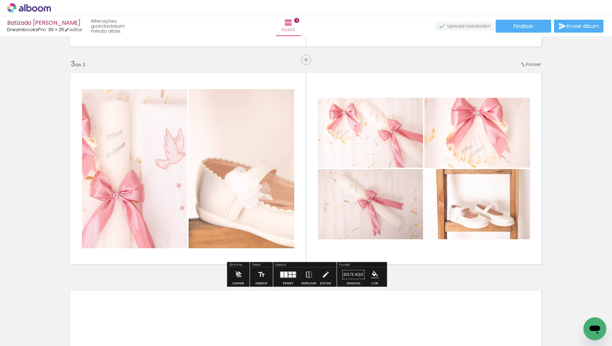
click at [284, 272] on div at bounding box center [285, 274] width 3 height 6
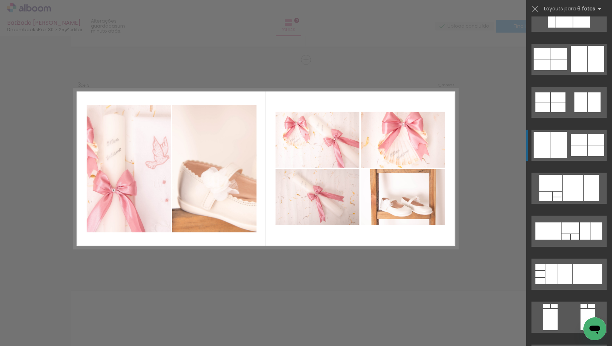
scroll to position [1073, 0]
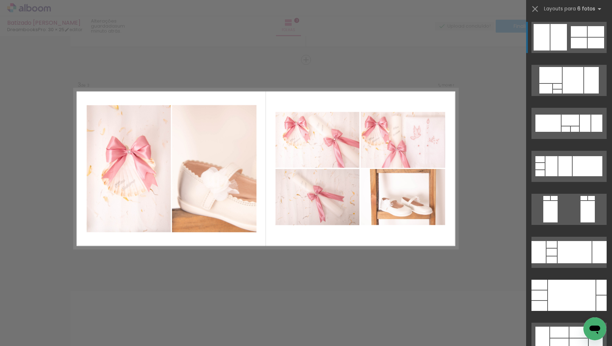
click at [283, 272] on div "Confirmar Cancelar" at bounding box center [306, 56] width 612 height 887
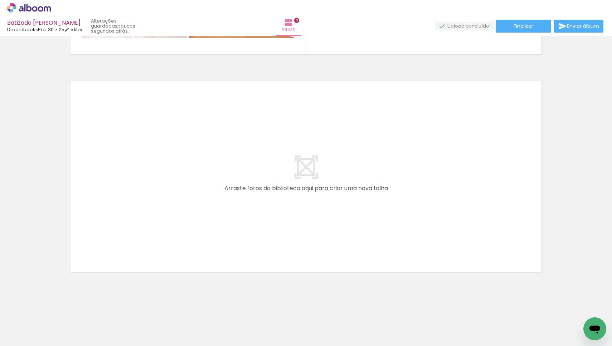
scroll to position [0, 262]
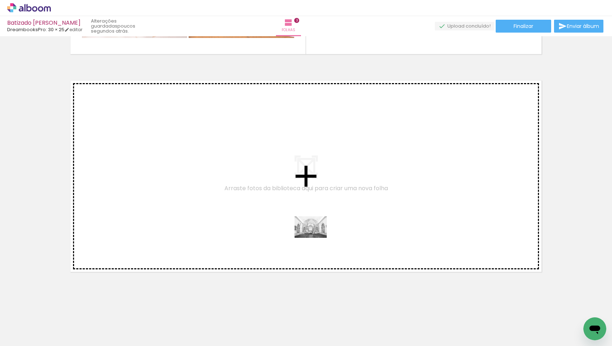
drag, startPoint x: 372, startPoint y: 322, endPoint x: 316, endPoint y: 238, distance: 101.7
click at [316, 238] on quentale-workspace at bounding box center [306, 173] width 612 height 346
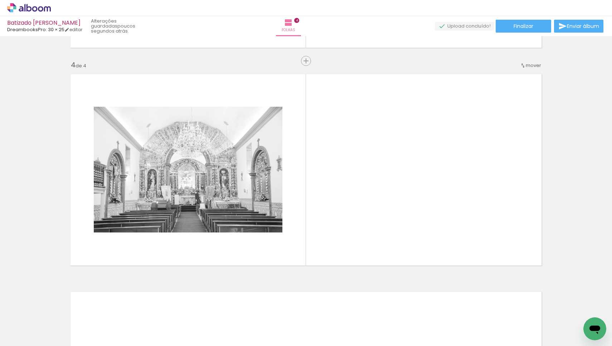
scroll to position [641, 0]
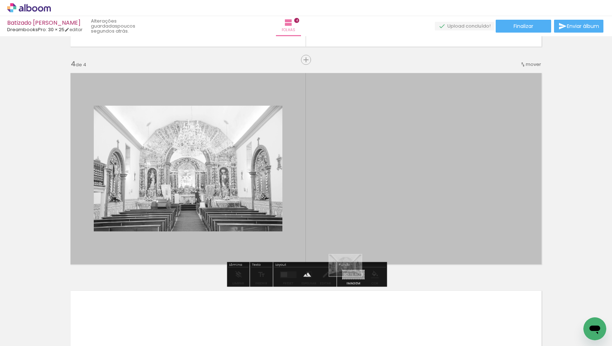
drag, startPoint x: 373, startPoint y: 322, endPoint x: 351, endPoint y: 276, distance: 51.2
click at [351, 276] on quentale-workspace at bounding box center [306, 173] width 612 height 346
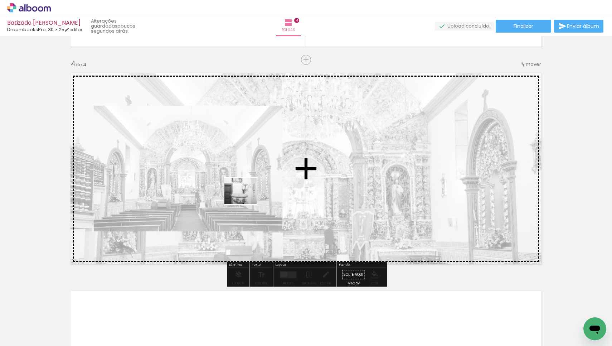
drag, startPoint x: 290, startPoint y: 324, endPoint x: 246, endPoint y: 199, distance: 132.8
click at [246, 199] on quentale-workspace at bounding box center [306, 173] width 612 height 346
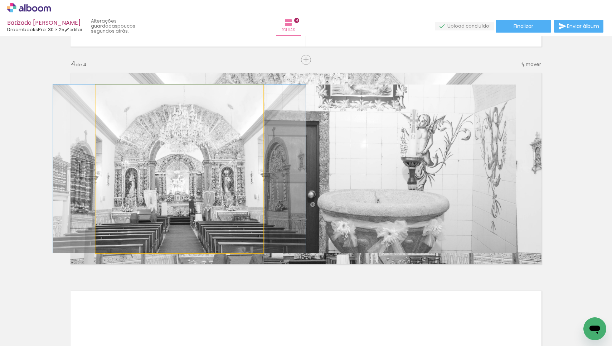
click at [241, 169] on quentale-photo at bounding box center [179, 168] width 167 height 168
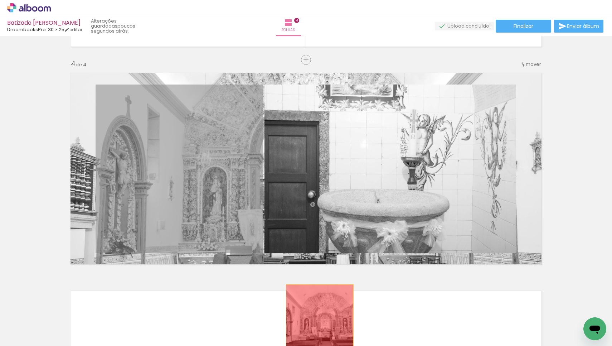
drag, startPoint x: 240, startPoint y: 169, endPoint x: 319, endPoint y: 323, distance: 173.3
click at [319, 323] on quentale-workspace at bounding box center [306, 173] width 612 height 346
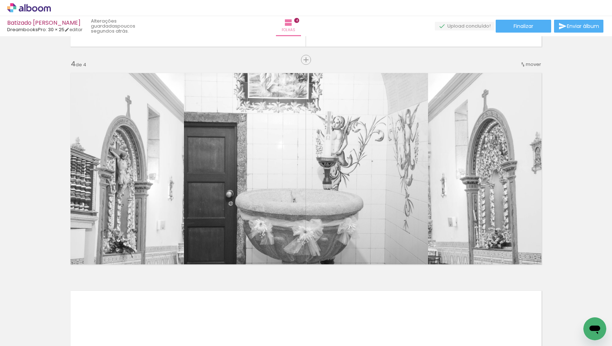
scroll to position [0, 422]
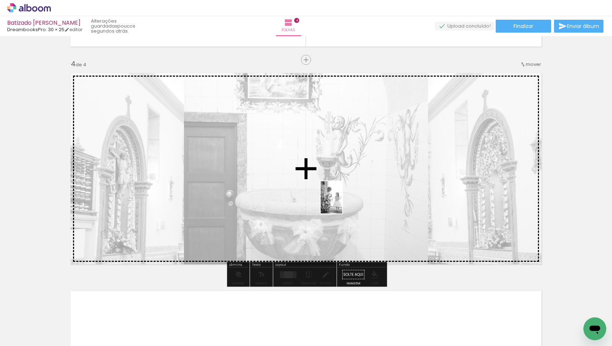
drag, startPoint x: 290, startPoint y: 328, endPoint x: 342, endPoint y: 202, distance: 135.7
click at [342, 202] on quentale-workspace at bounding box center [306, 173] width 612 height 346
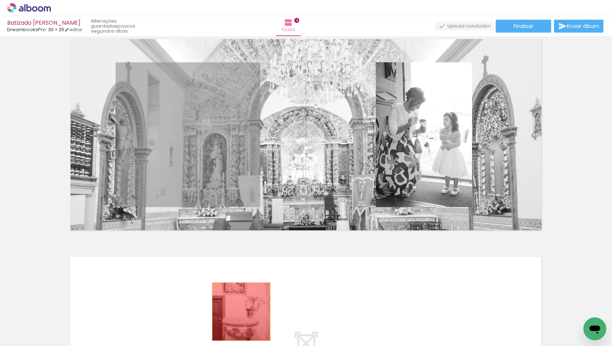
scroll to position [679, 0]
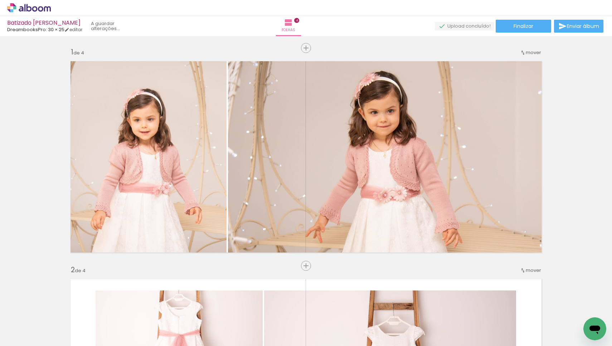
scroll to position [0, 449]
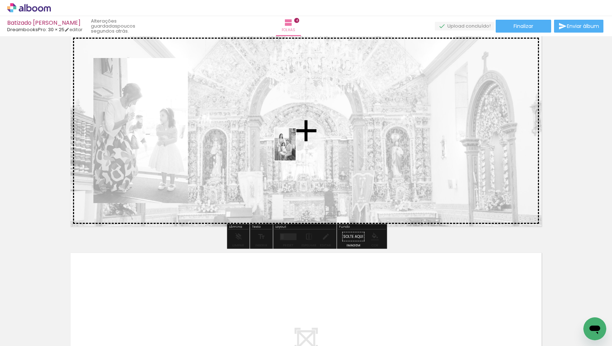
drag, startPoint x: 345, startPoint y: 326, endPoint x: 296, endPoint y: 150, distance: 183.0
click at [296, 150] on quentale-workspace at bounding box center [306, 173] width 612 height 346
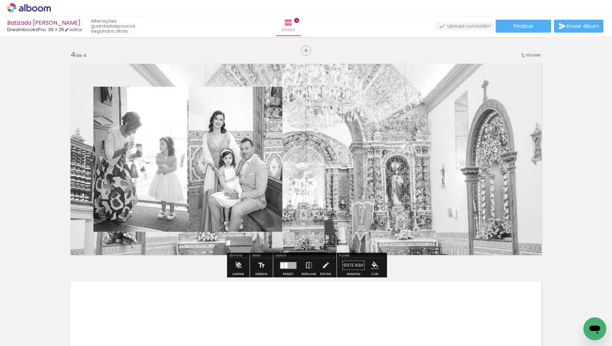
scroll to position [650, 0]
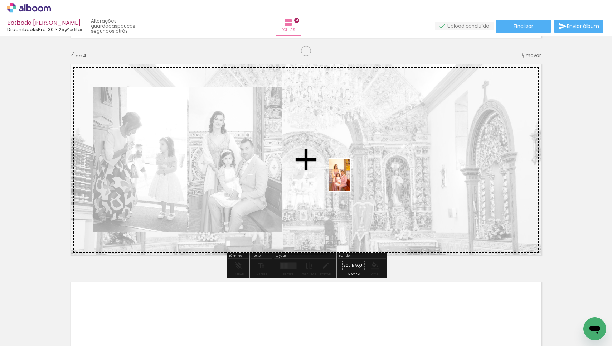
drag, startPoint x: 390, startPoint y: 328, endPoint x: 351, endPoint y: 180, distance: 152.5
click at [351, 180] on quentale-workspace at bounding box center [306, 173] width 612 height 346
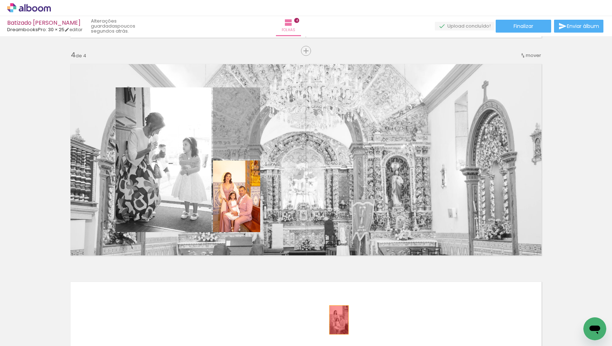
drag, startPoint x: 233, startPoint y: 123, endPoint x: 339, endPoint y: 319, distance: 223.0
click at [339, 319] on quentale-workspace at bounding box center [306, 173] width 612 height 346
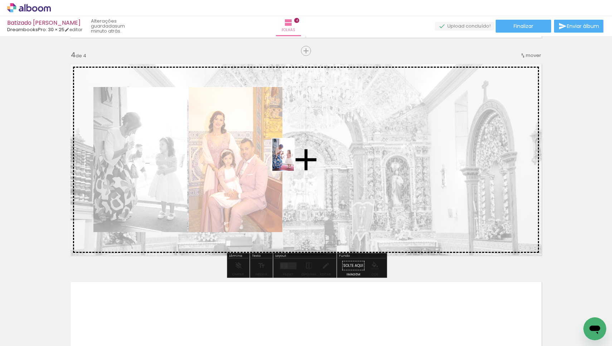
drag, startPoint x: 305, startPoint y: 322, endPoint x: 294, endPoint y: 160, distance: 162.8
click at [294, 160] on quentale-workspace at bounding box center [306, 173] width 612 height 346
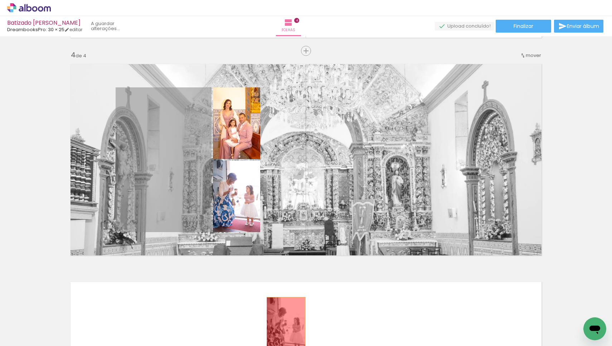
drag, startPoint x: 168, startPoint y: 177, endPoint x: 286, endPoint y: 326, distance: 189.2
click at [286, 326] on quentale-workspace at bounding box center [306, 173] width 612 height 346
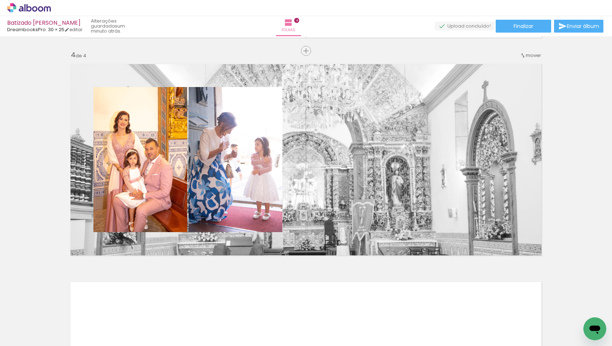
scroll to position [0, 0]
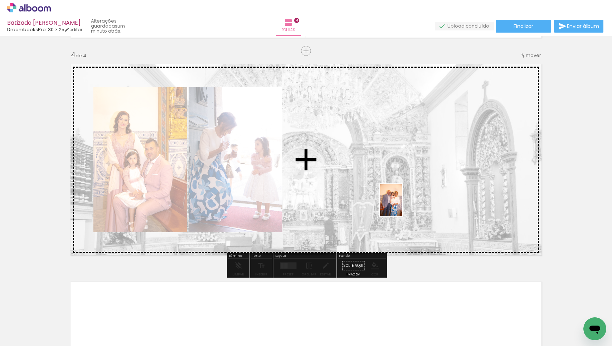
drag, startPoint x: 509, startPoint y: 328, endPoint x: 401, endPoint y: 205, distance: 163.2
click at [401, 205] on quentale-workspace at bounding box center [306, 173] width 612 height 346
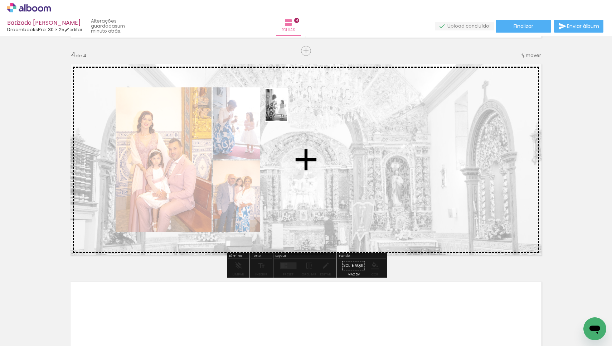
drag, startPoint x: 231, startPoint y: 332, endPoint x: 287, endPoint y: 110, distance: 228.6
click at [287, 110] on quentale-workspace at bounding box center [306, 173] width 612 height 346
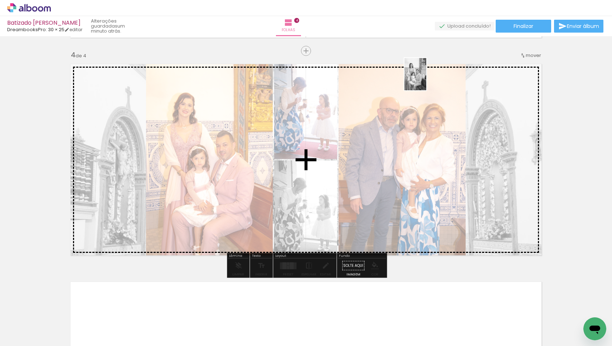
drag, startPoint x: 390, startPoint y: 318, endPoint x: 426, endPoint y: 79, distance: 240.9
click at [426, 79] on quentale-workspace at bounding box center [306, 173] width 612 height 346
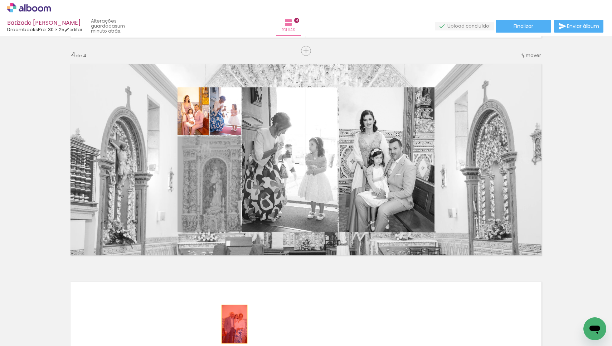
drag, startPoint x: 209, startPoint y: 176, endPoint x: 234, endPoint y: 324, distance: 150.0
click at [234, 324] on quentale-workspace at bounding box center [306, 173] width 612 height 346
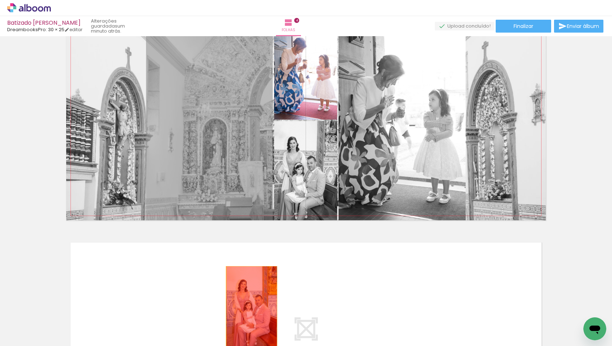
drag, startPoint x: 234, startPoint y: 120, endPoint x: 251, endPoint y: 345, distance: 225.7
click at [251, 345] on quentale-workspace at bounding box center [306, 173] width 612 height 346
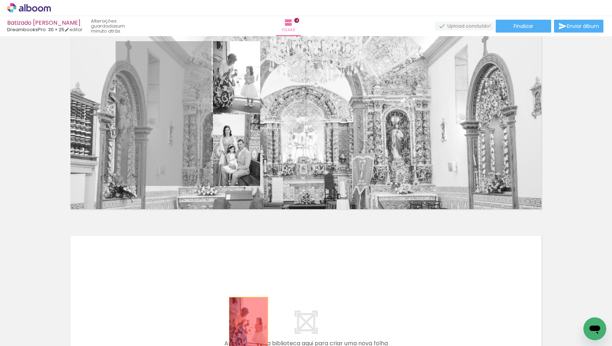
drag, startPoint x: 181, startPoint y: 136, endPoint x: 248, endPoint y: 326, distance: 201.7
click at [248, 326] on quentale-workspace at bounding box center [306, 173] width 612 height 346
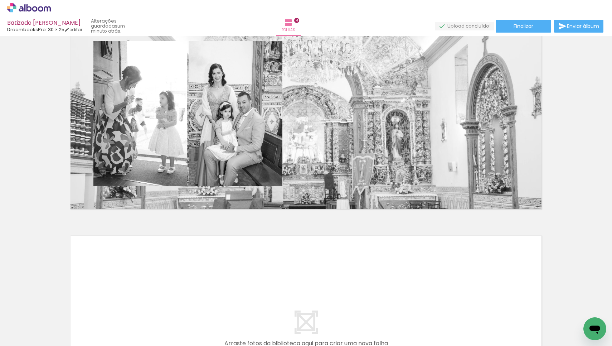
scroll to position [0, 621]
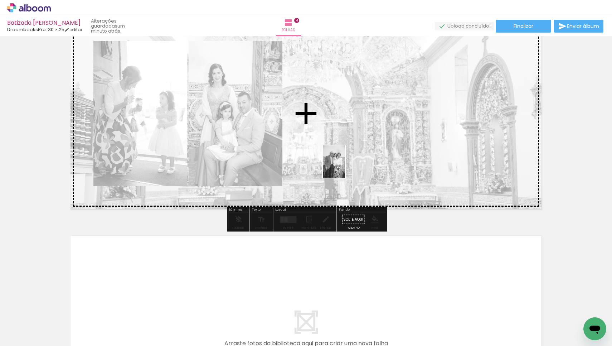
drag, startPoint x: 338, startPoint y: 332, endPoint x: 344, endPoint y: 167, distance: 165.4
click at [344, 167] on quentale-workspace at bounding box center [306, 173] width 612 height 346
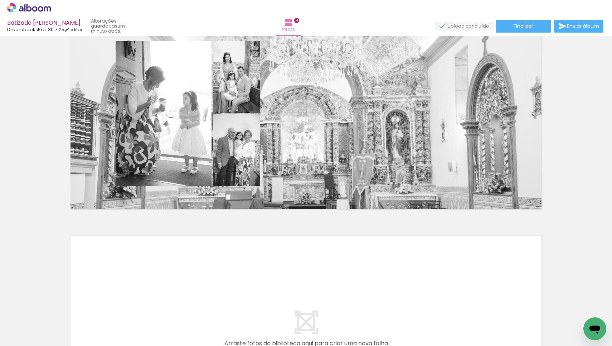
scroll to position [0, 530]
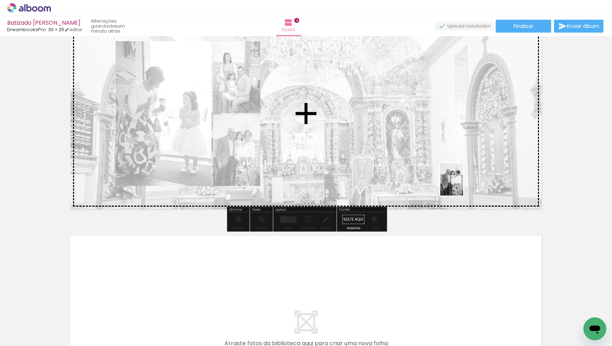
drag, startPoint x: 503, startPoint y: 325, endPoint x: 461, endPoint y: 185, distance: 146.2
click at [461, 185] on quentale-workspace at bounding box center [306, 173] width 612 height 346
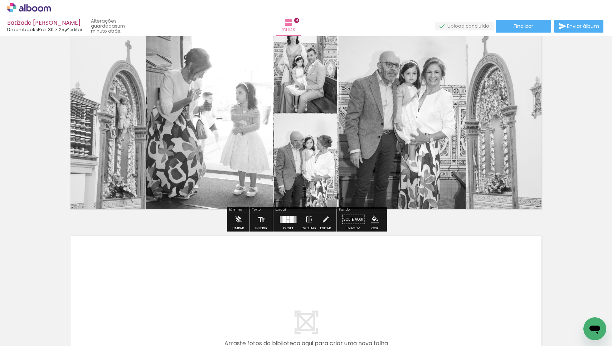
click at [289, 221] on div at bounding box center [291, 219] width 4 height 7
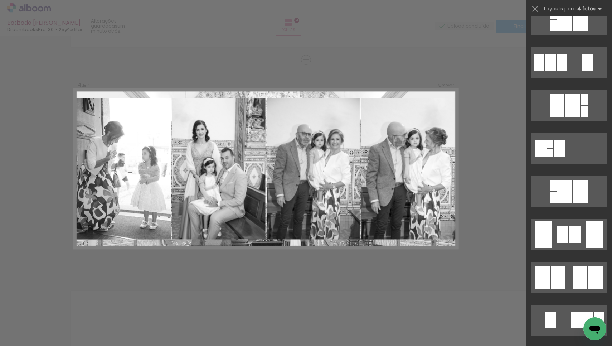
scroll to position [1220, 0]
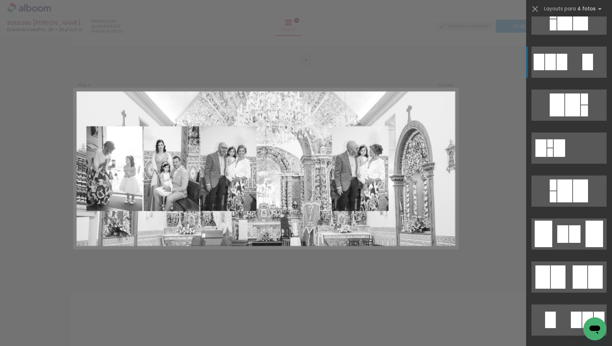
click at [562, 59] on div at bounding box center [561, 62] width 11 height 16
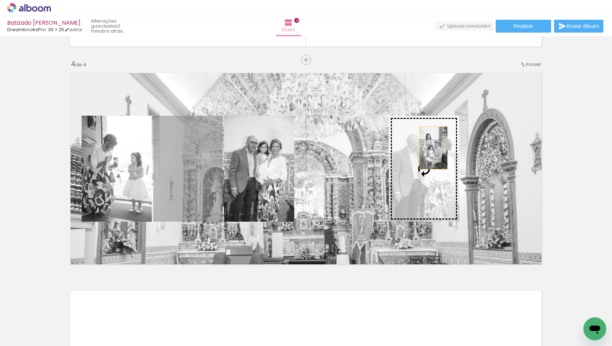
drag, startPoint x: 177, startPoint y: 178, endPoint x: 433, endPoint y: 148, distance: 257.6
click at [0, 0] on slot at bounding box center [0, 0] width 0 height 0
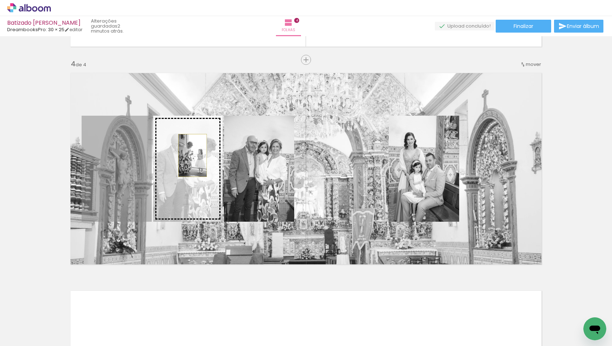
drag, startPoint x: 112, startPoint y: 156, endPoint x: 192, endPoint y: 155, distance: 80.1
click at [0, 0] on slot at bounding box center [0, 0] width 0 height 0
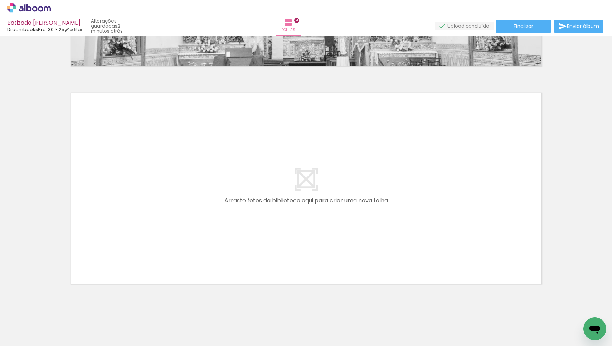
scroll to position [0, 979]
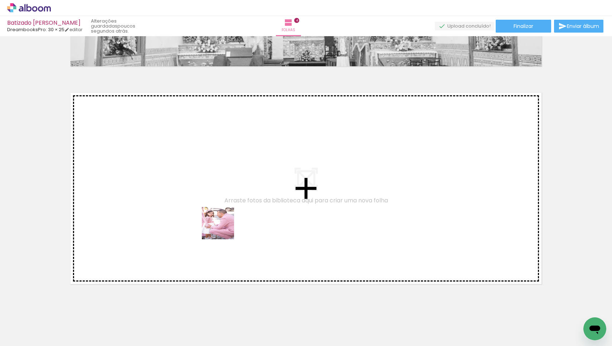
drag, startPoint x: 255, startPoint y: 322, endPoint x: 221, endPoint y: 223, distance: 104.0
click at [221, 223] on quentale-workspace at bounding box center [306, 173] width 612 height 346
